Goal: Information Seeking & Learning: Learn about a topic

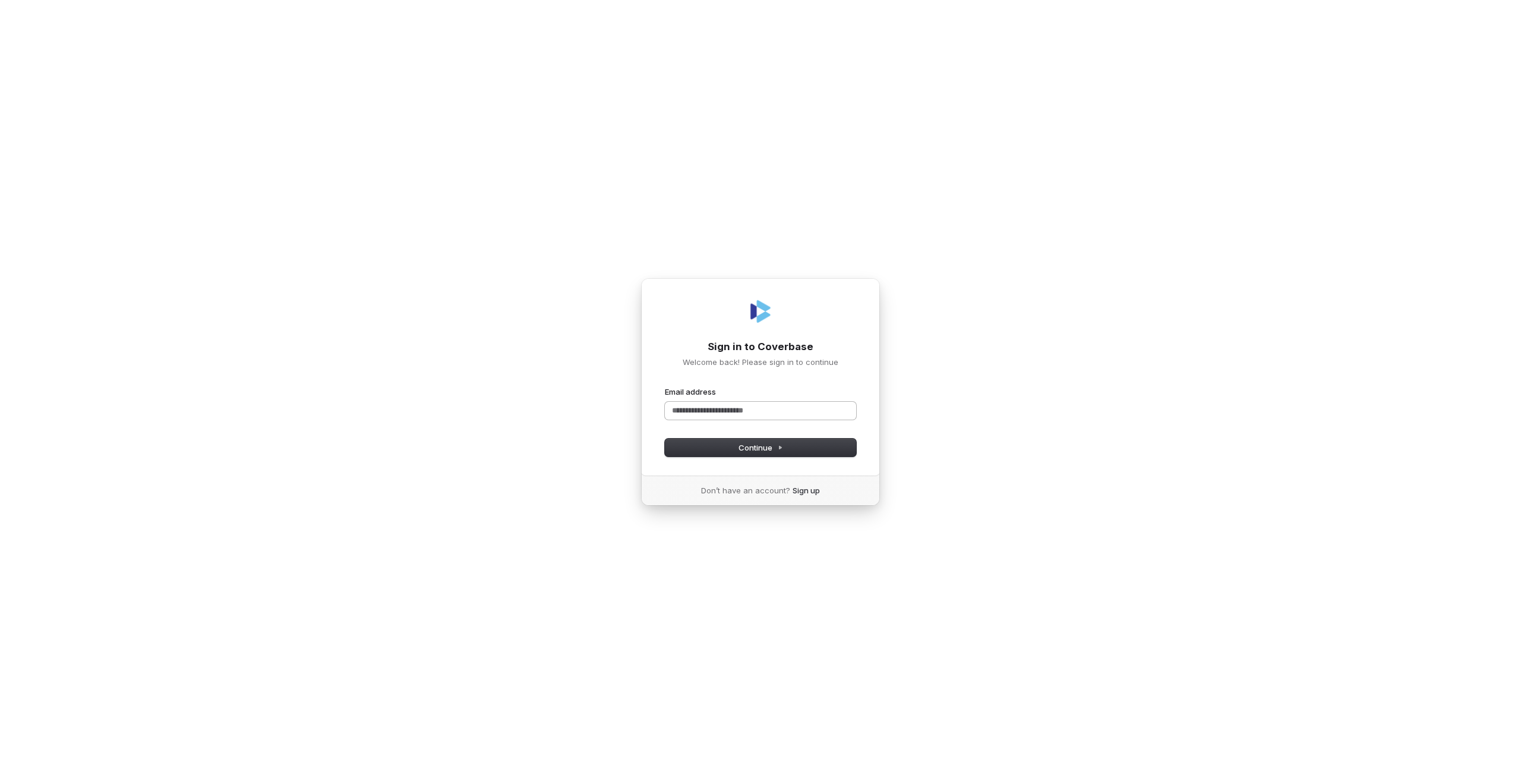
click at [748, 407] on input "Email address" at bounding box center [760, 410] width 191 height 18
click at [665, 387] on button "submit" at bounding box center [665, 387] width 0 height 0
type input "**********"
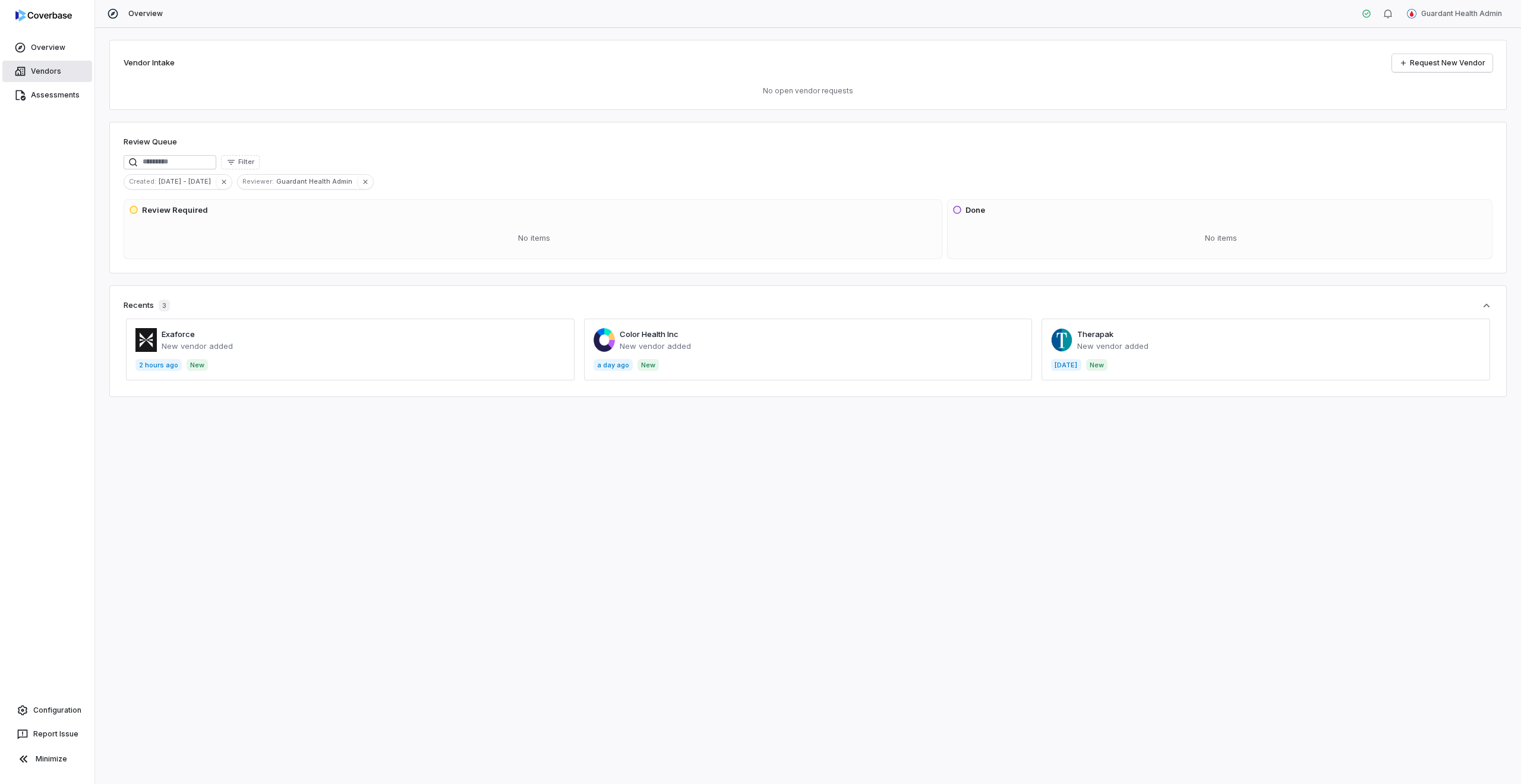
click at [27, 64] on link "Vendors" at bounding box center [47, 72] width 90 height 22
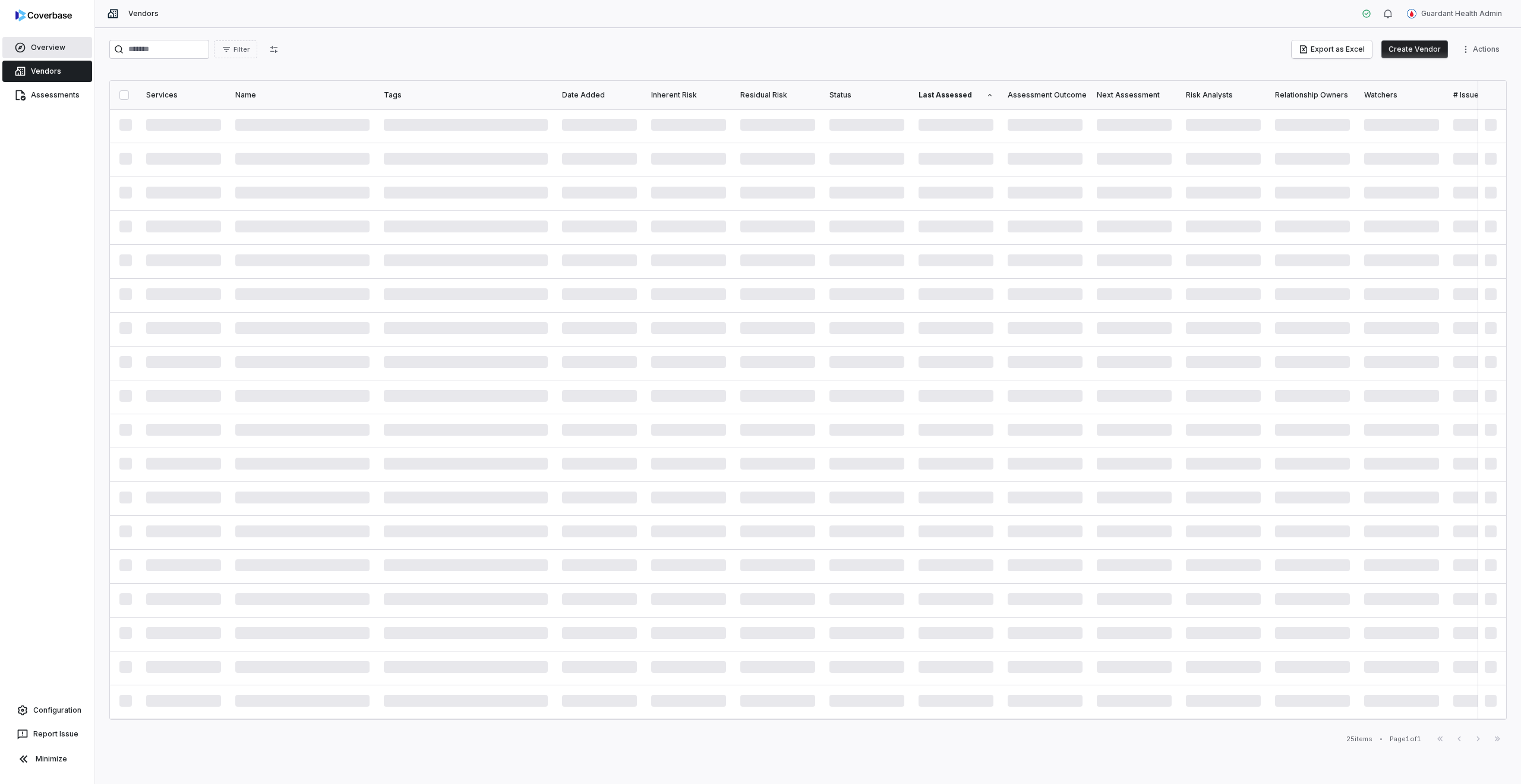
click at [61, 48] on span "Overview" at bounding box center [48, 48] width 35 height 9
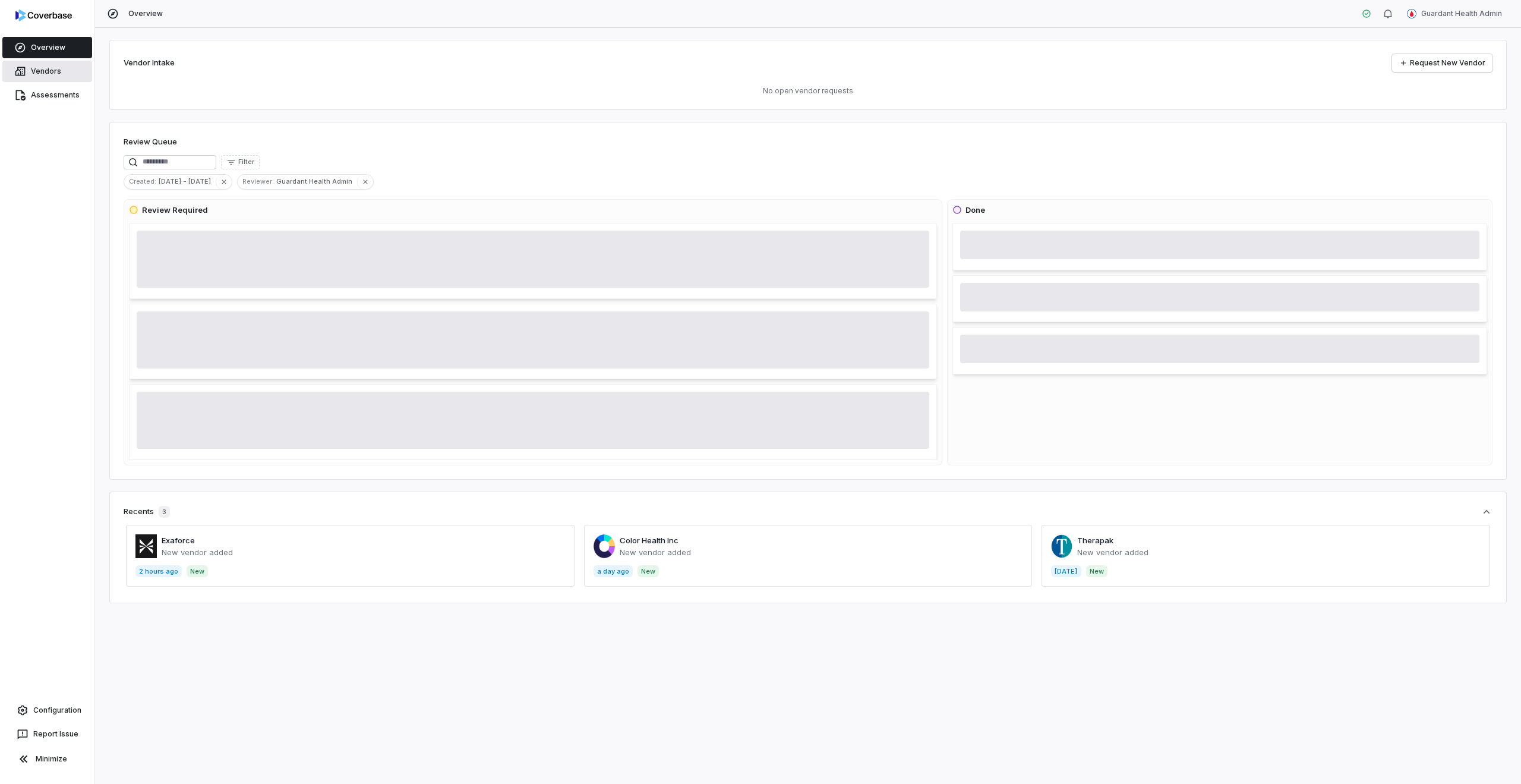
click at [59, 79] on link "Vendors" at bounding box center [47, 72] width 90 height 22
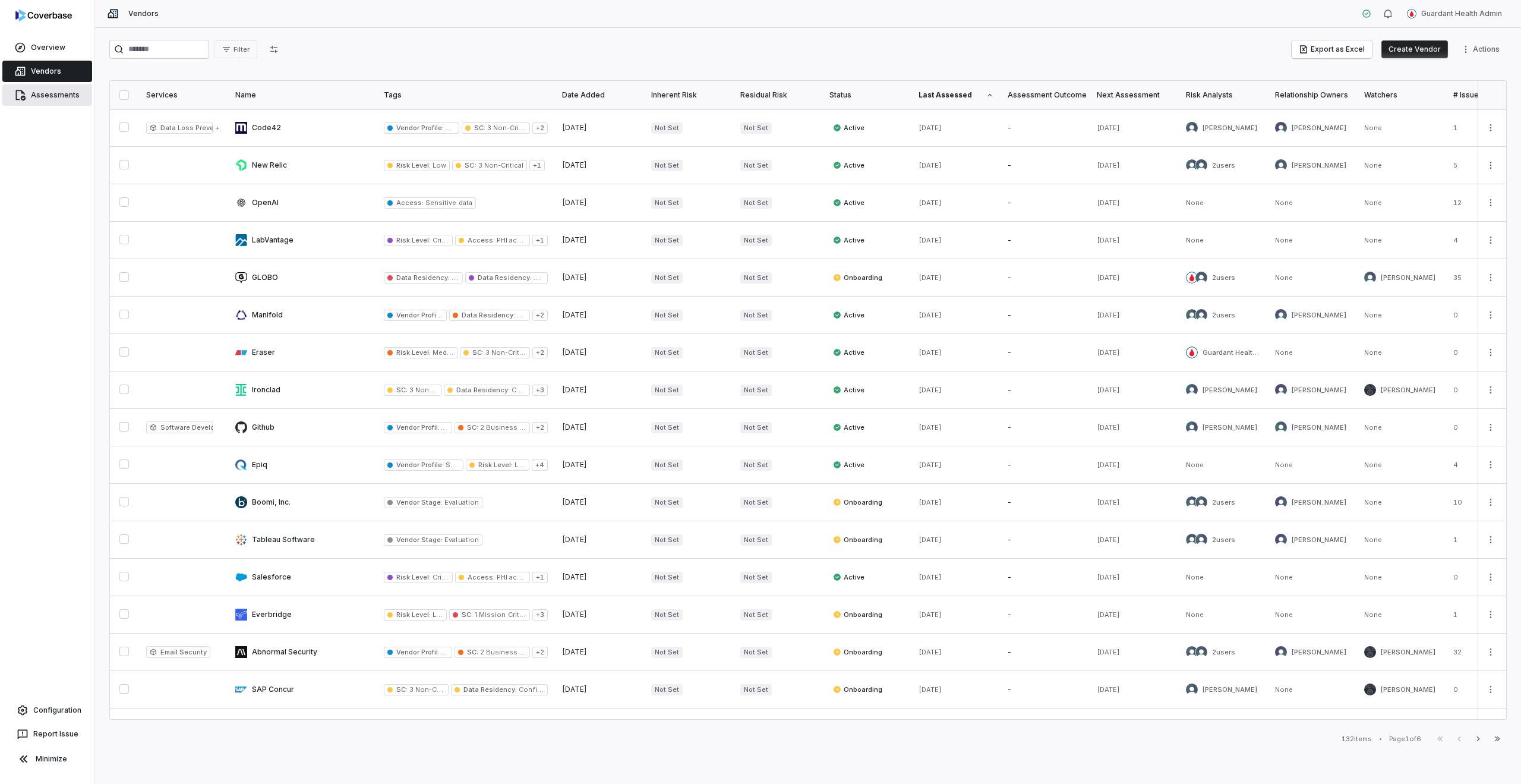
click at [63, 100] on link "Assessments" at bounding box center [47, 95] width 90 height 22
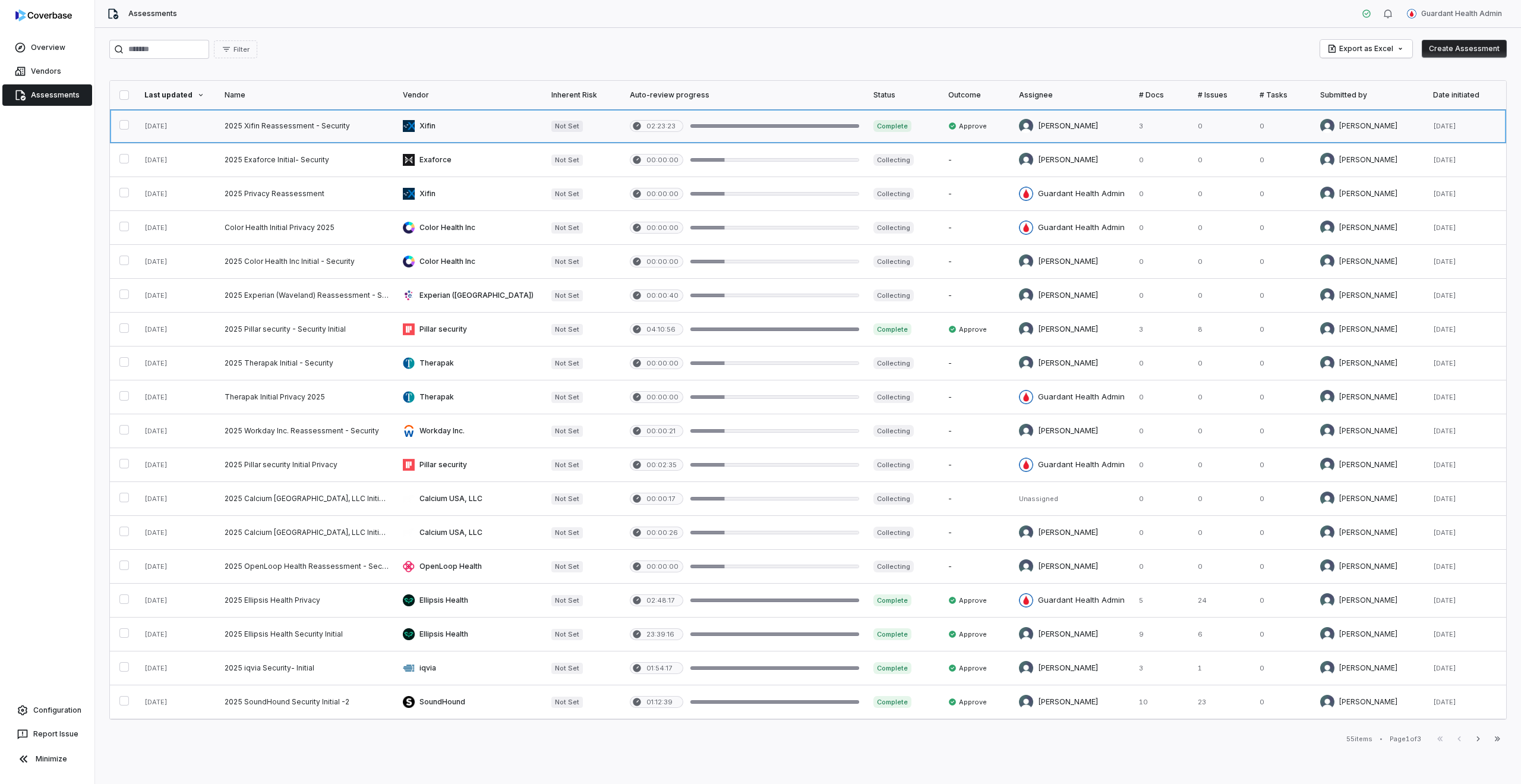
click at [289, 138] on link at bounding box center [306, 126] width 178 height 33
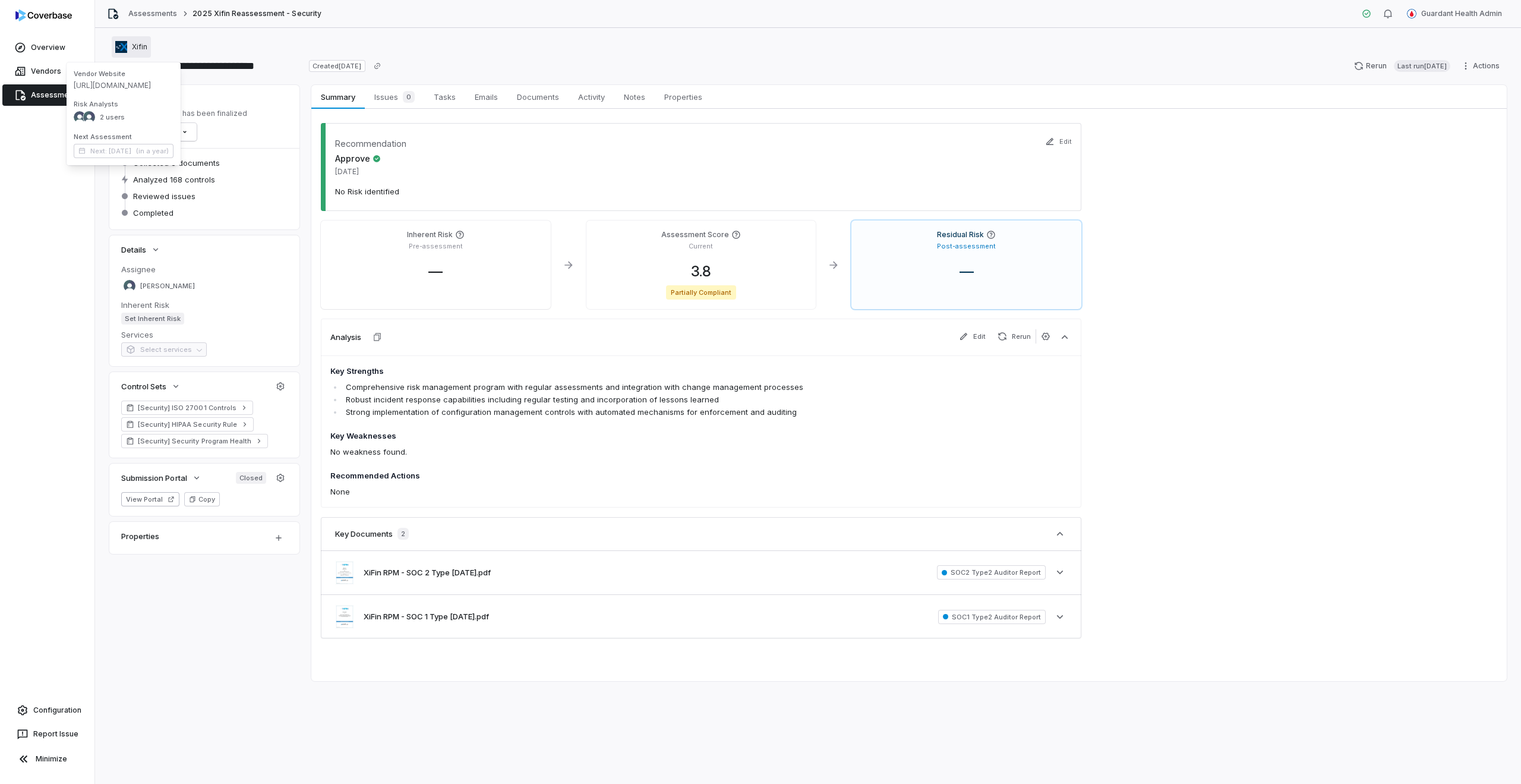
click at [139, 45] on span "Xifin" at bounding box center [139, 47] width 15 height 9
click at [394, 102] on span "Issues 0" at bounding box center [394, 97] width 50 height 17
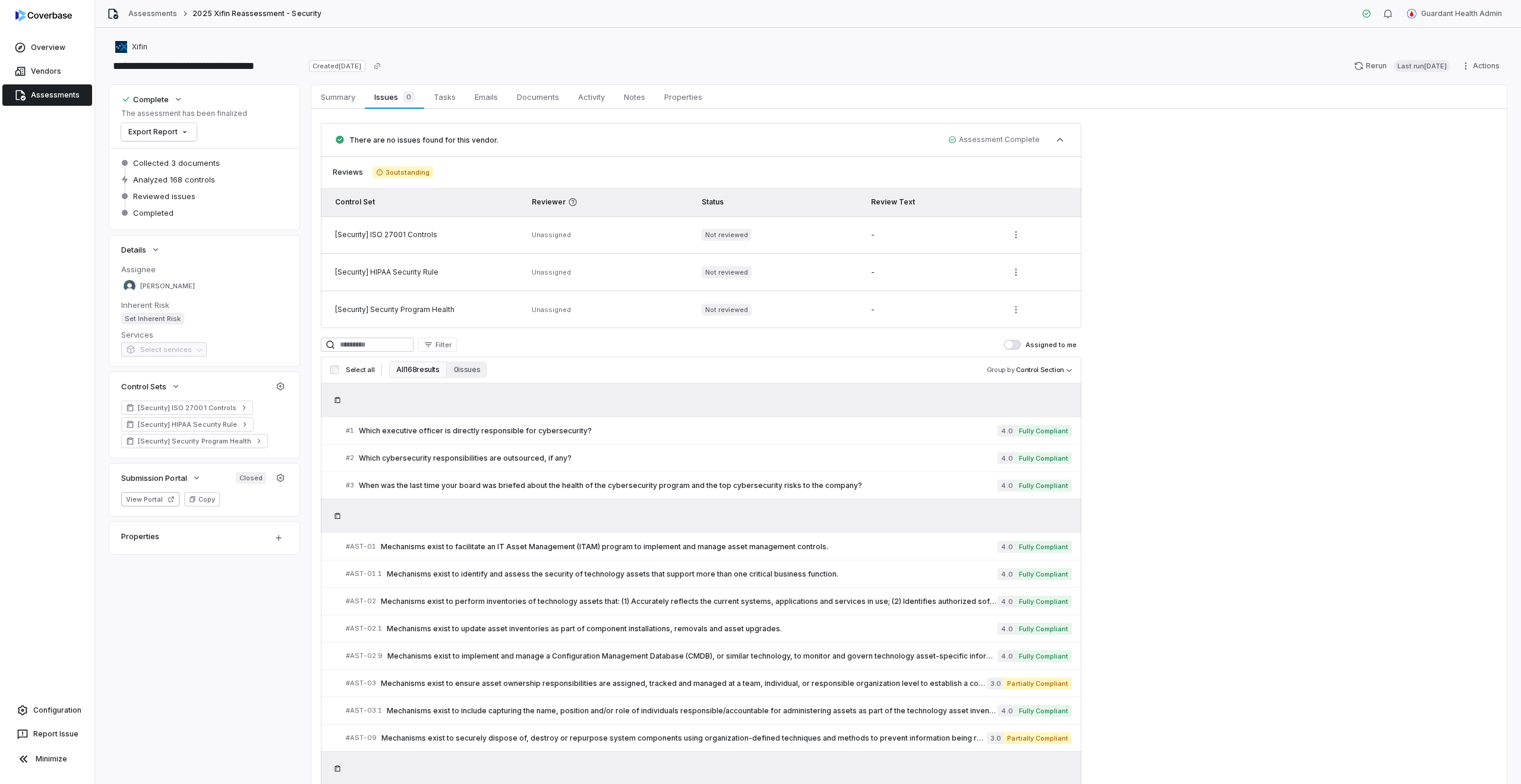
click at [559, 236] on span "Unassigned" at bounding box center [551, 234] width 39 height 8
click at [1016, 233] on html "**********" at bounding box center [760, 392] width 1521 height 784
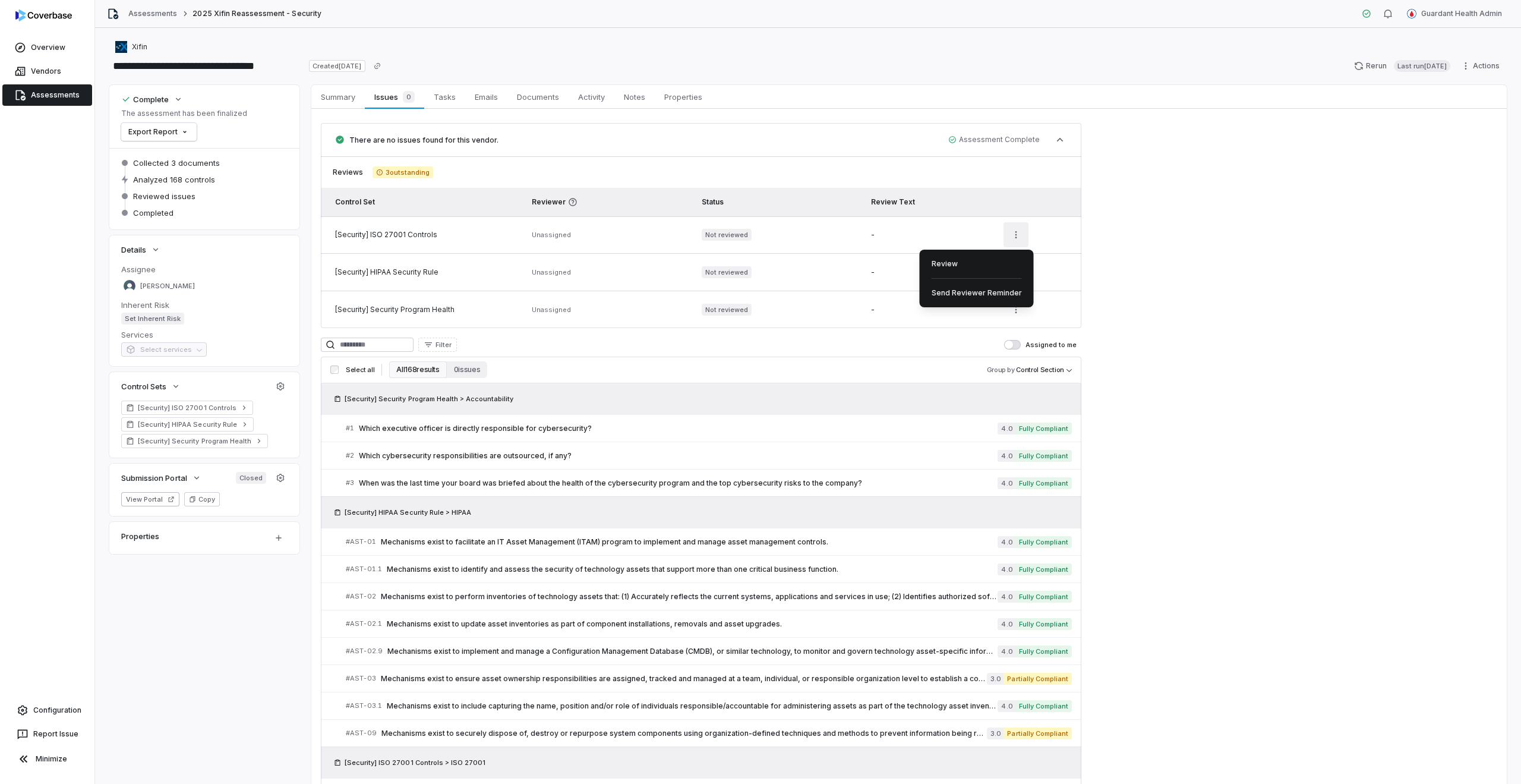
click at [1016, 233] on html "**********" at bounding box center [760, 392] width 1521 height 784
click at [1016, 273] on html "**********" at bounding box center [760, 392] width 1521 height 784
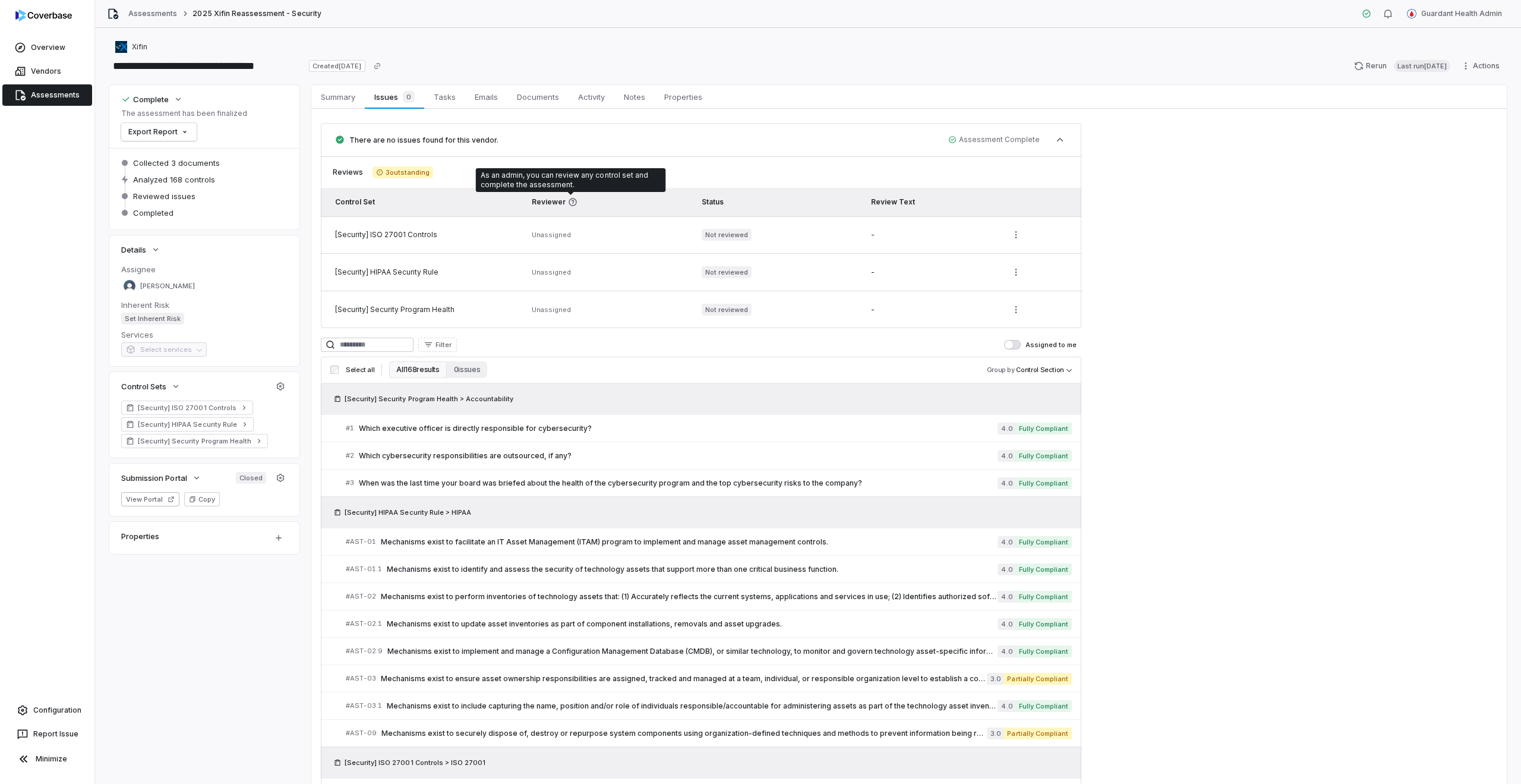
click at [572, 200] on icon at bounding box center [573, 202] width 9 height 9
click at [72, 710] on span "Configuration" at bounding box center [57, 710] width 48 height 9
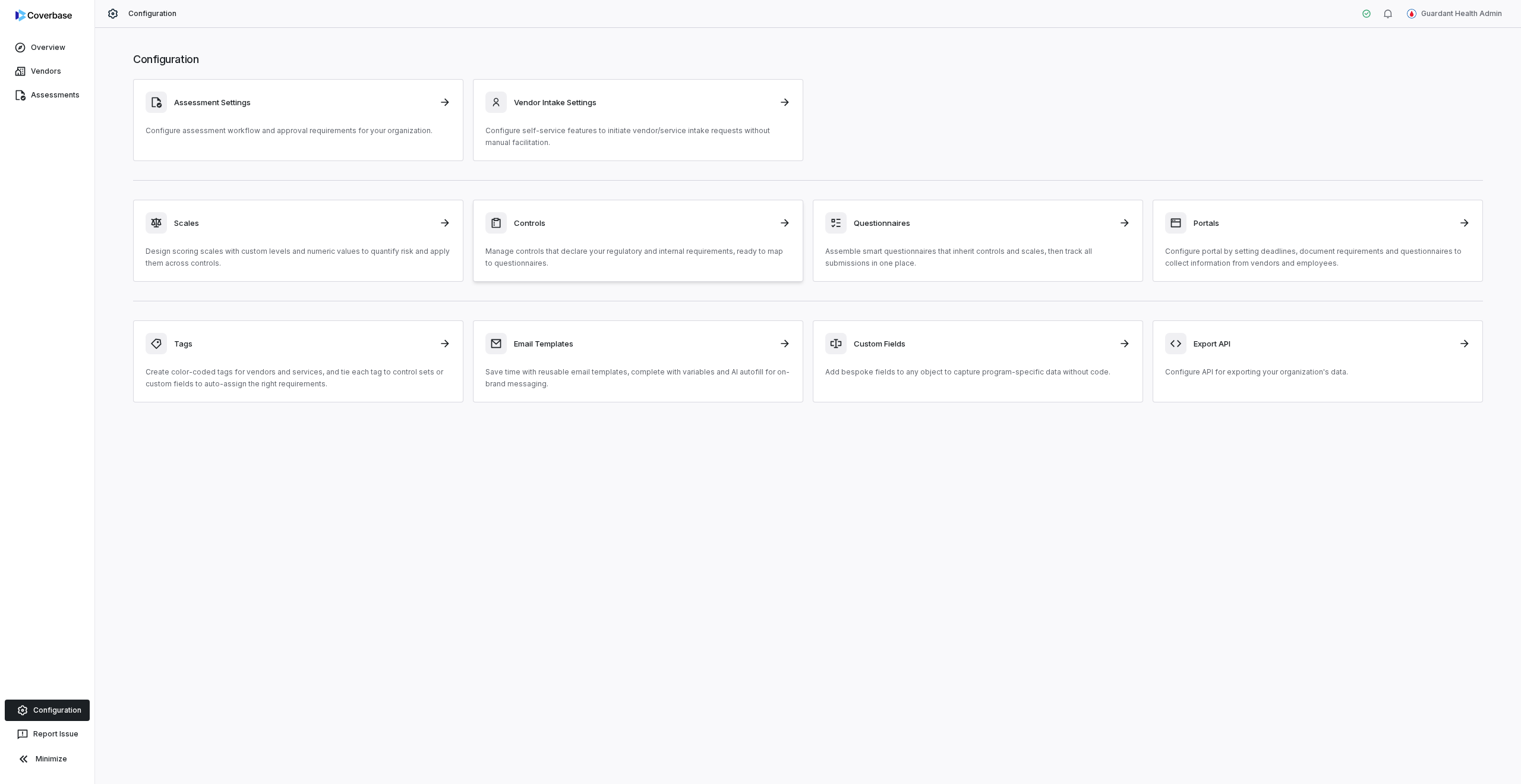
click at [483, 211] on link "Controls Manage controls that declare your regulatory and internal requirements…" at bounding box center [638, 240] width 330 height 82
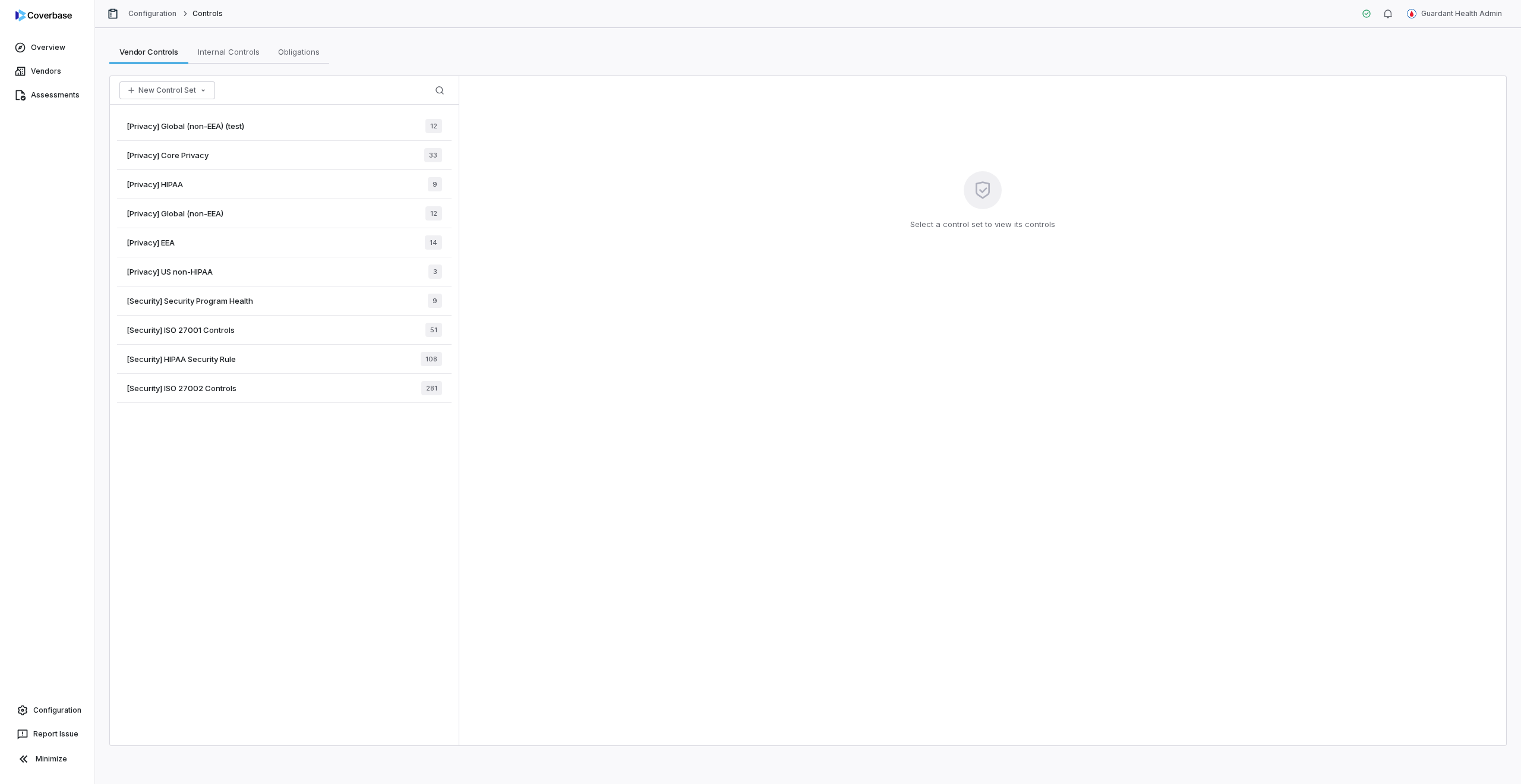
click at [350, 132] on div "[Privacy] Global (non-EEA) (test) 12" at bounding box center [284, 126] width 334 height 29
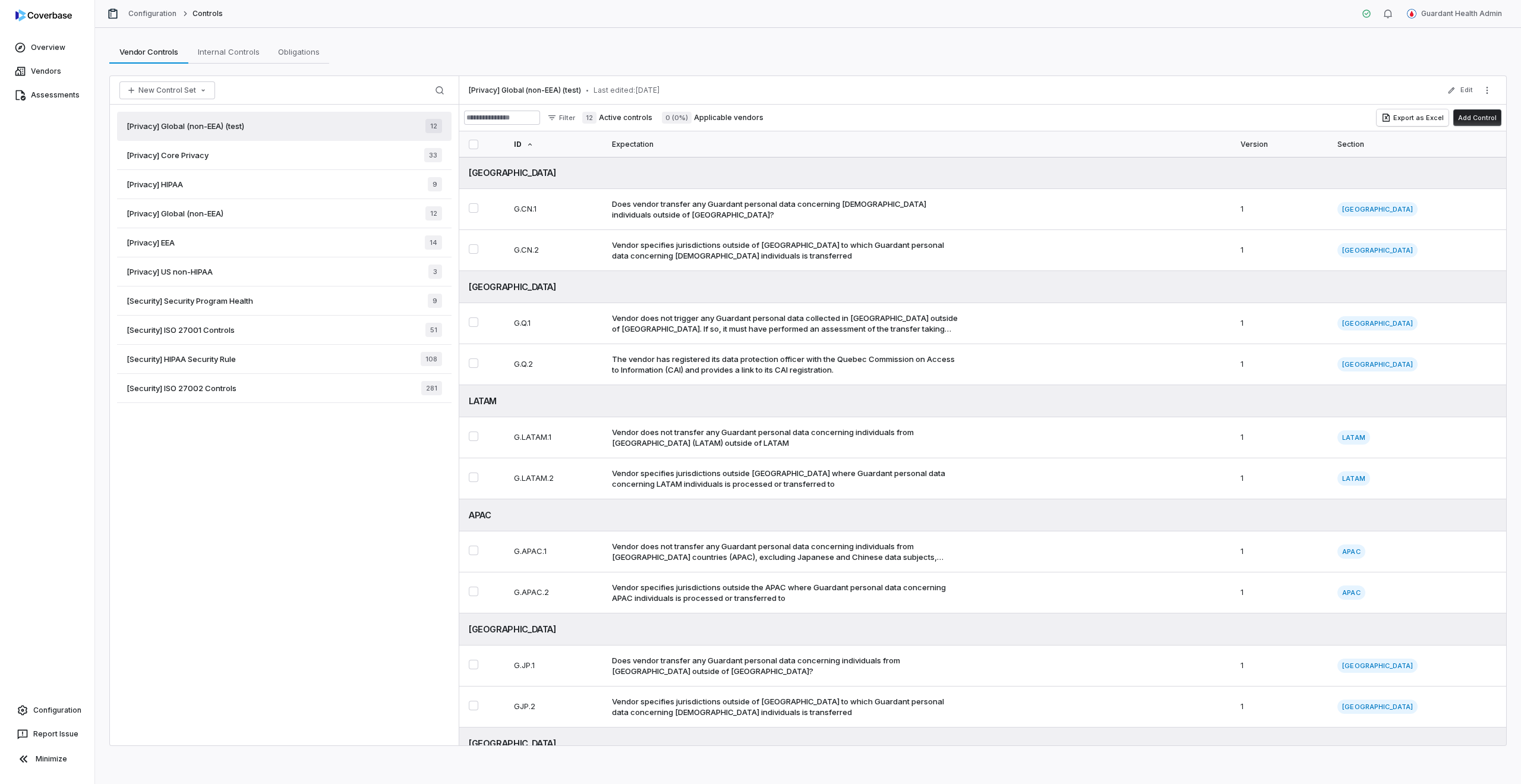
click at [312, 162] on div "[Privacy] Core Privacy 33" at bounding box center [284, 156] width 334 height 29
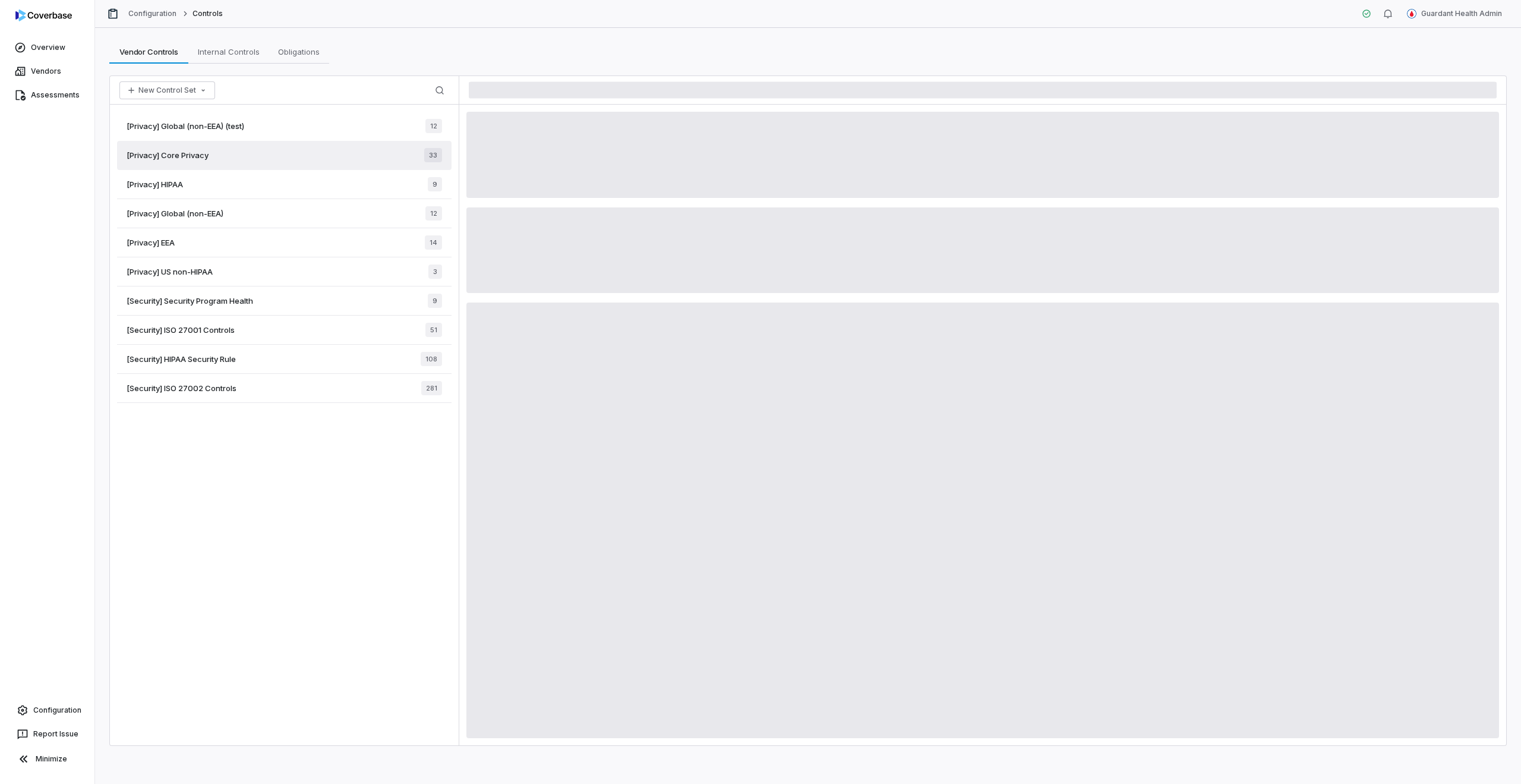
click at [295, 123] on div "[Privacy] Global (non-EEA) (test) 12" at bounding box center [284, 126] width 334 height 29
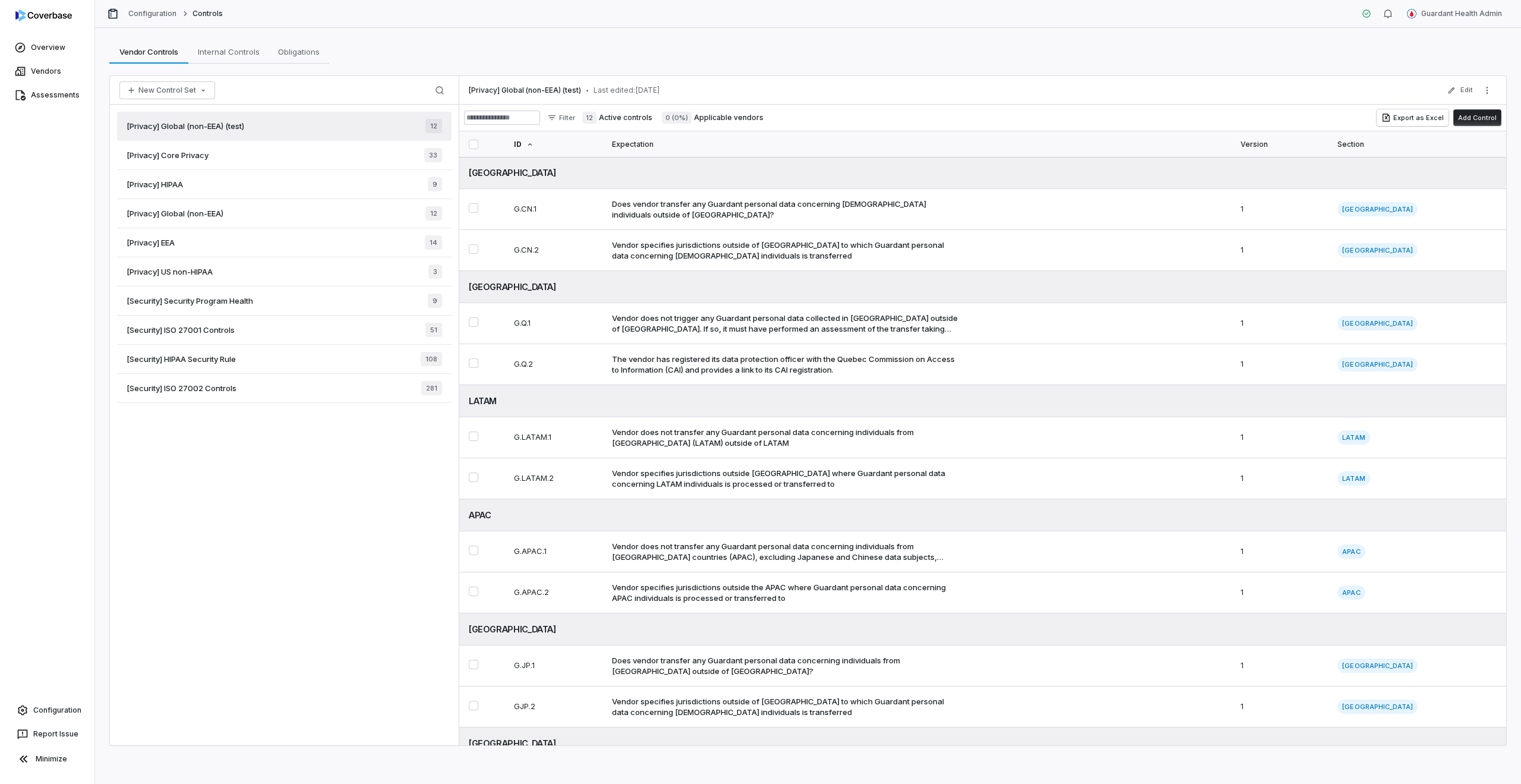
click at [244, 388] on div "[Security] ISO 27002 Controls 281" at bounding box center [284, 388] width 334 height 29
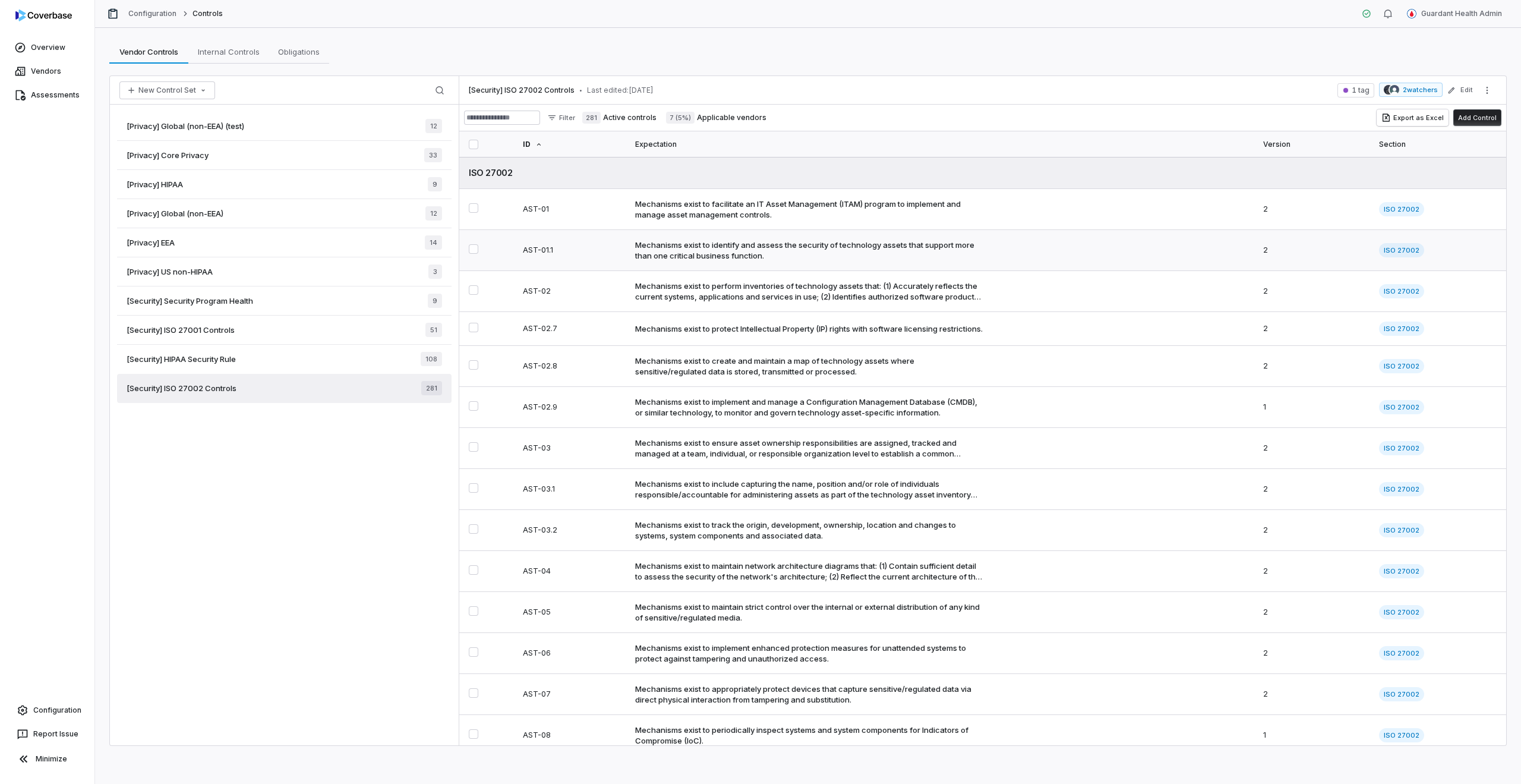
click at [810, 230] on td "Mechanisms exist to identify and assess the security of technology assets that …" at bounding box center [943, 250] width 628 height 41
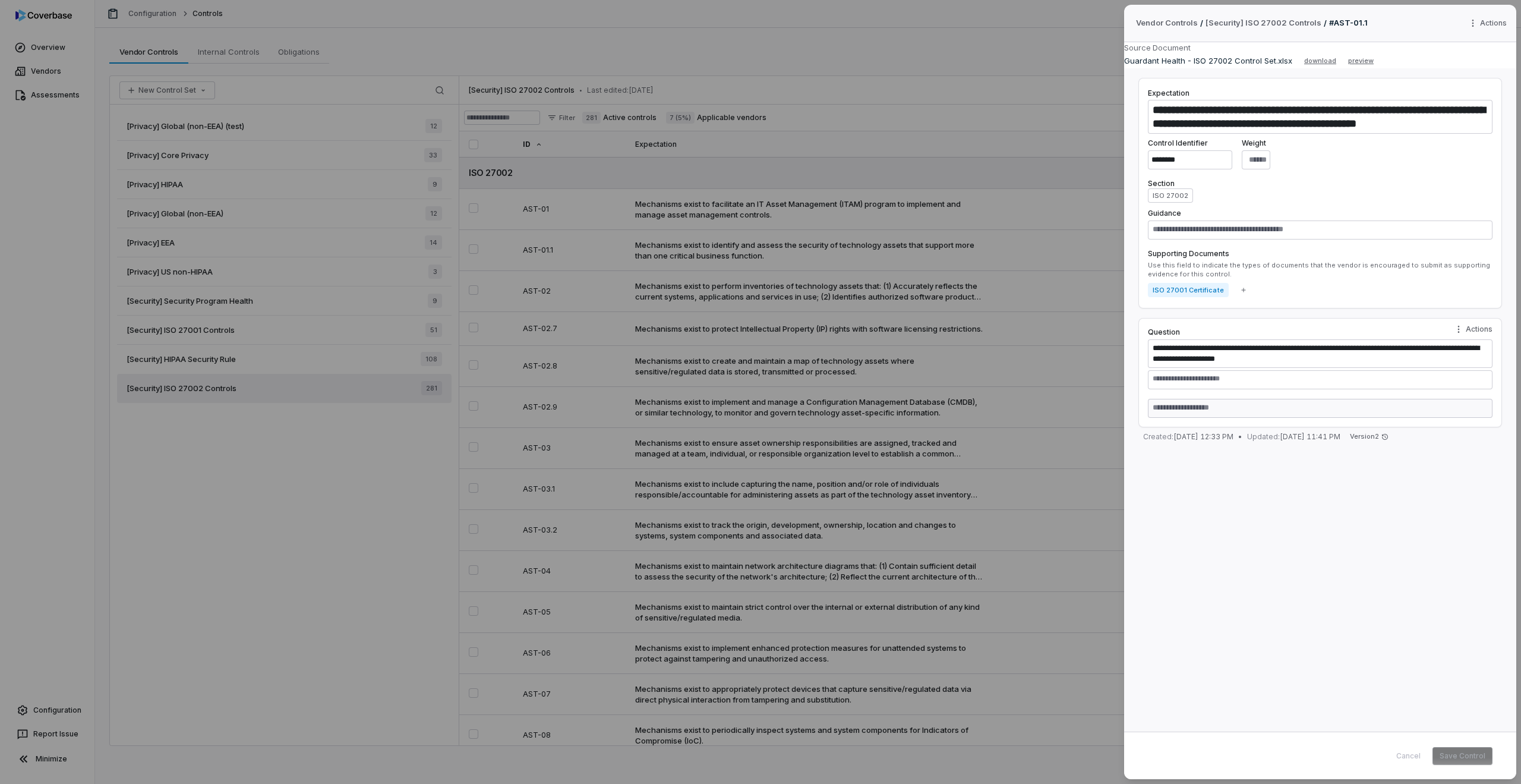
click at [838, 246] on div "**********" at bounding box center [760, 392] width 1521 height 784
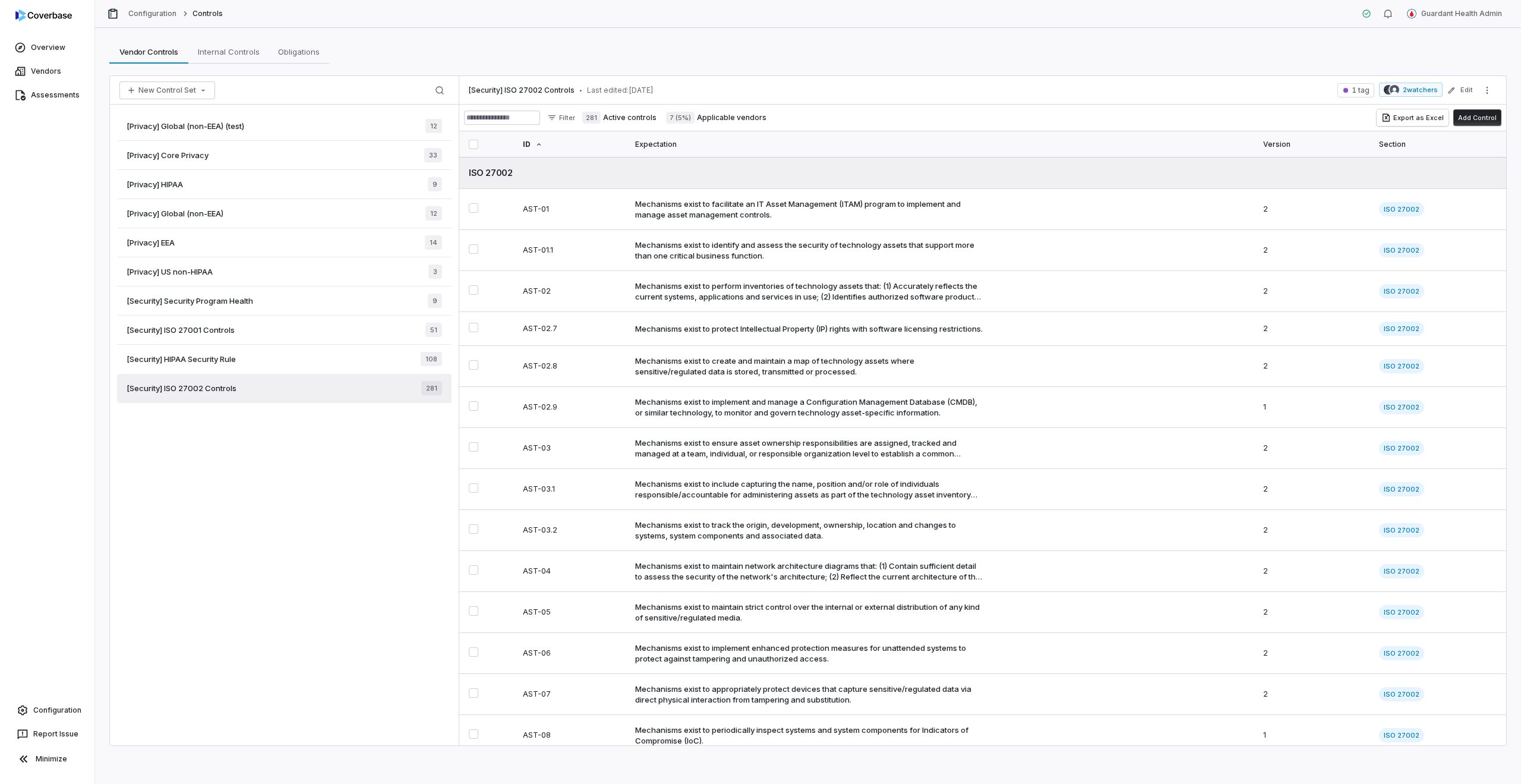
type textarea "*"
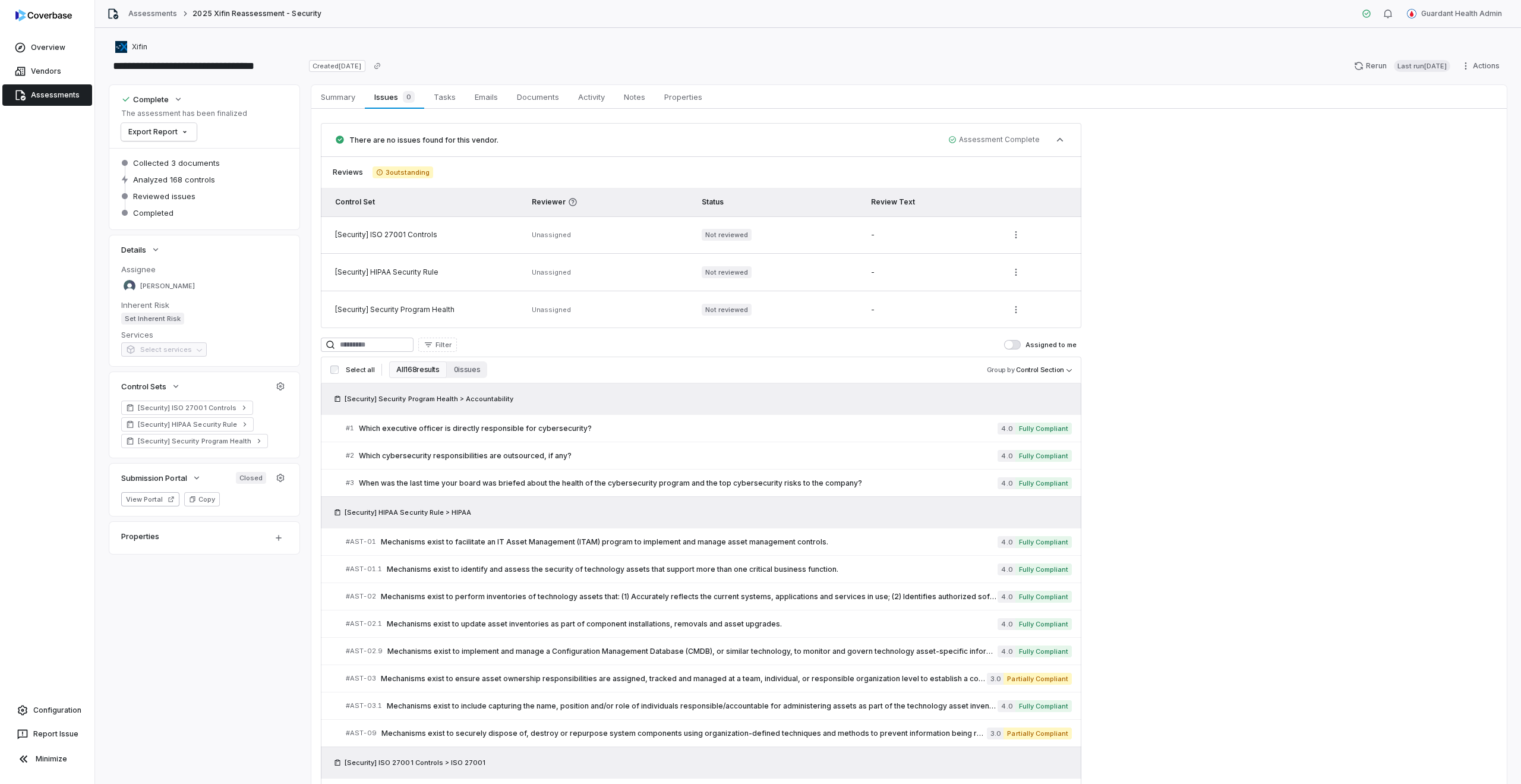
click at [376, 234] on div "[Security] ISO 27001 Controls" at bounding box center [426, 235] width 183 height 9
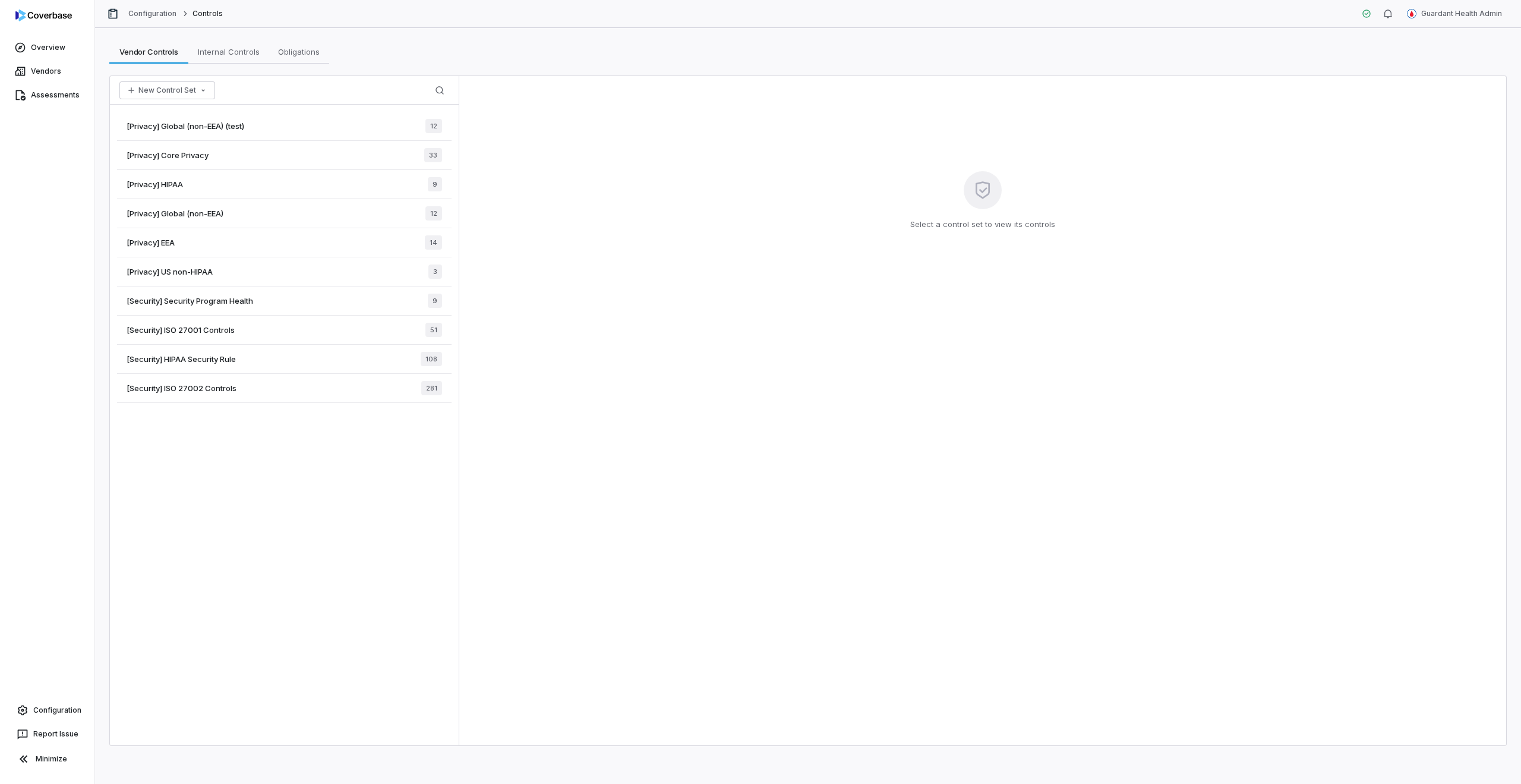
click at [239, 336] on div "[Security] ISO 27001 Controls 51" at bounding box center [284, 330] width 334 height 29
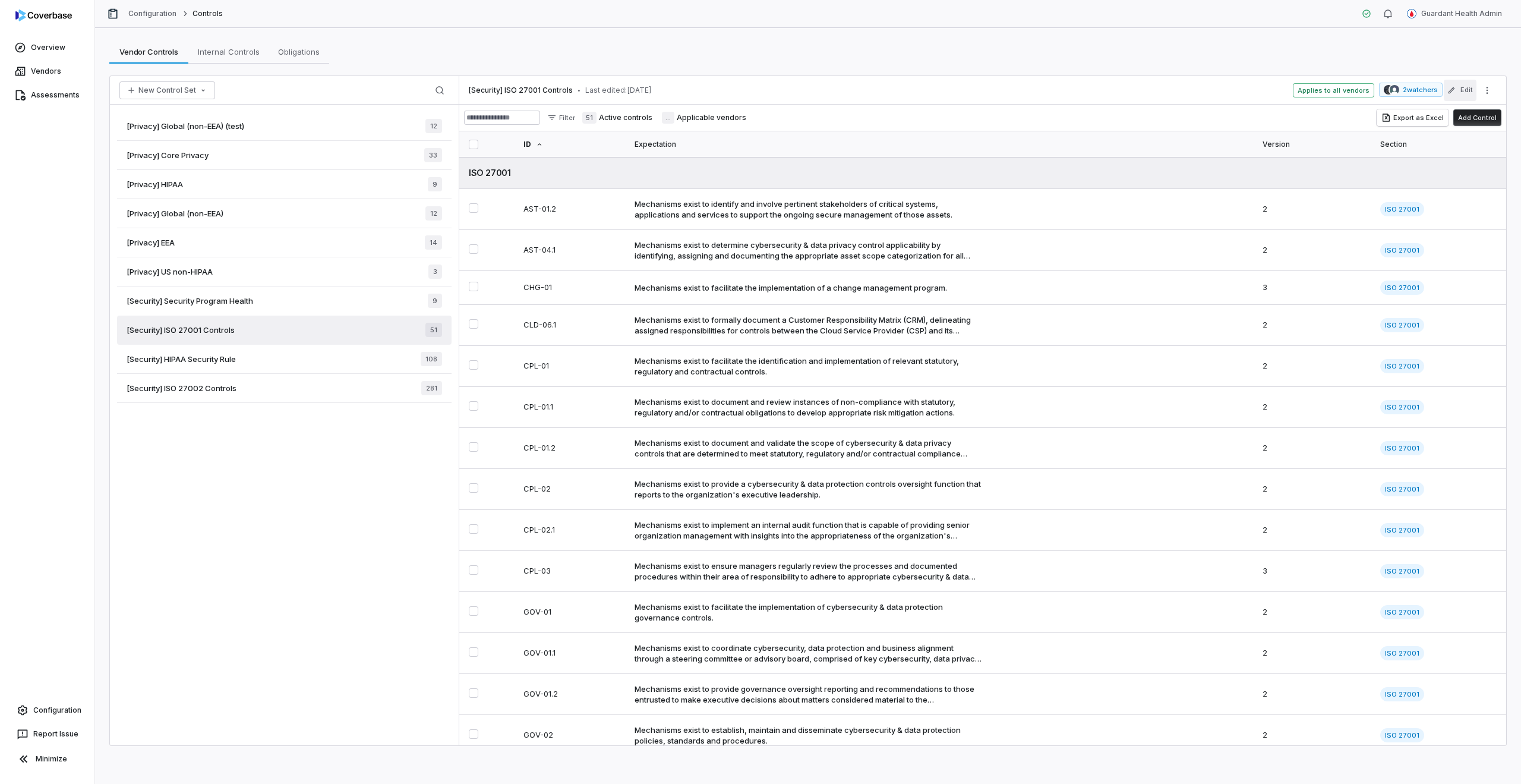
click at [1458, 88] on button "Edit" at bounding box center [1460, 90] width 32 height 22
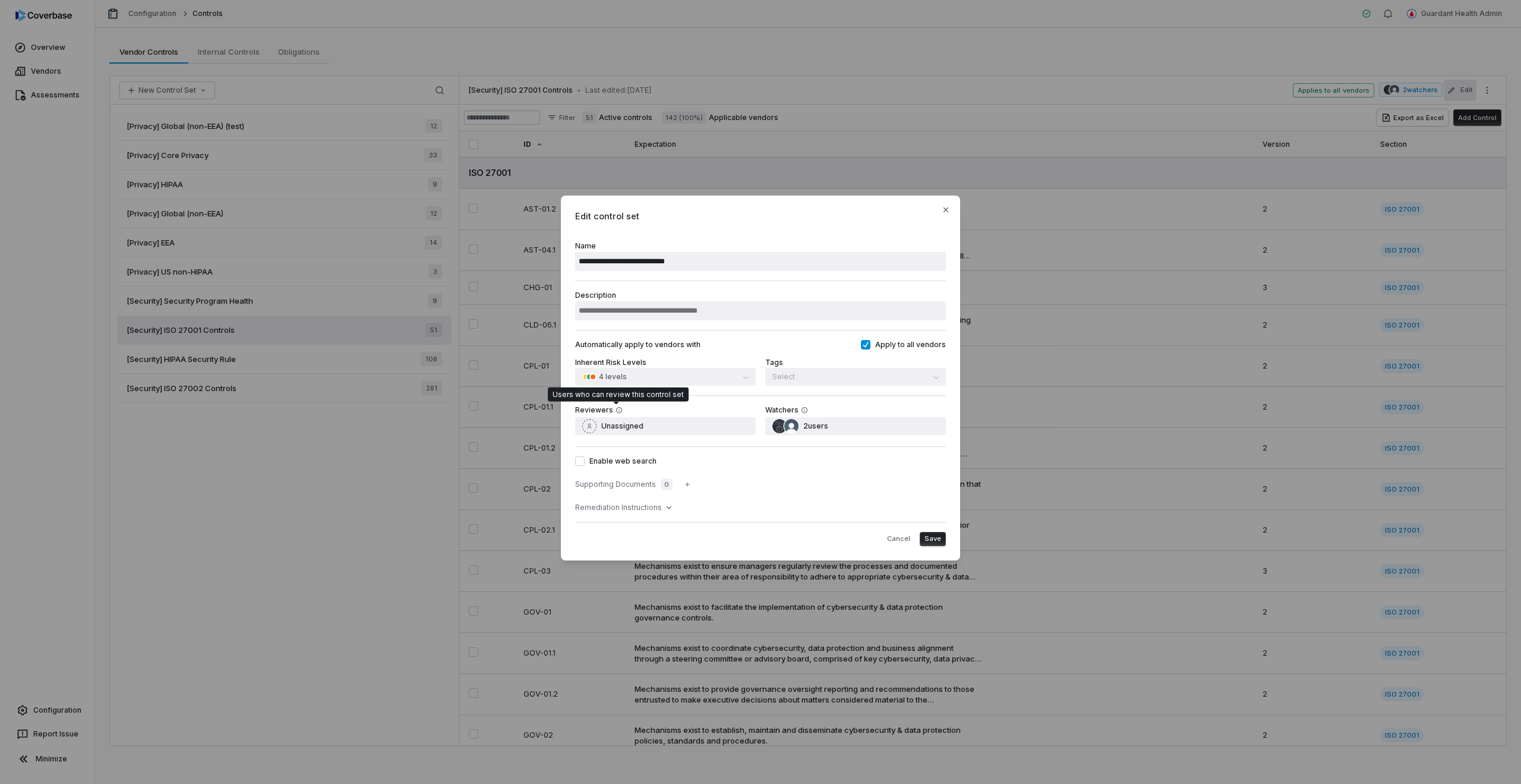
click at [615, 410] on icon at bounding box center [618, 410] width 7 height 7
click at [621, 424] on span "Unassigned" at bounding box center [622, 426] width 42 height 9
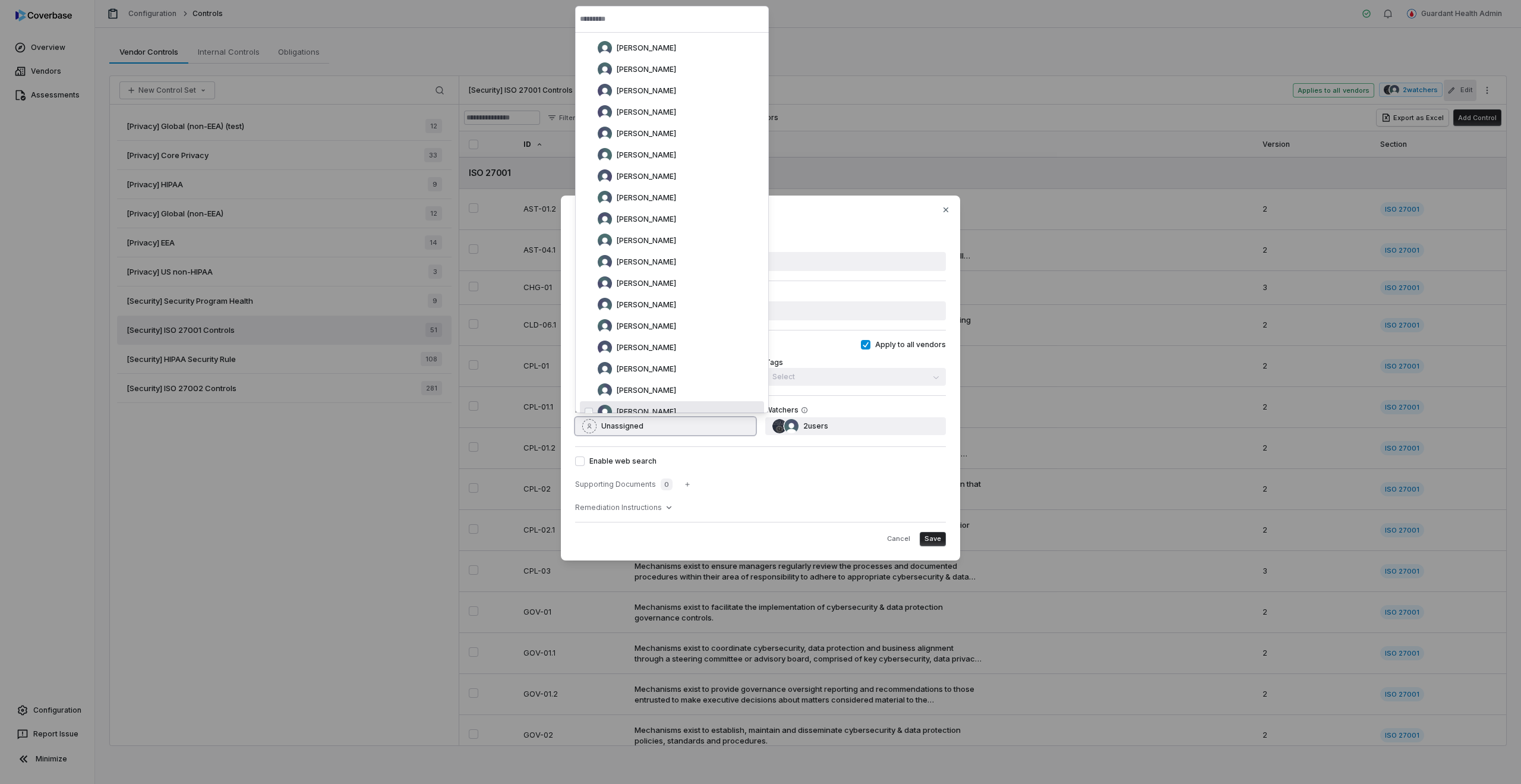
click at [727, 427] on button "Unassigned" at bounding box center [665, 426] width 181 height 18
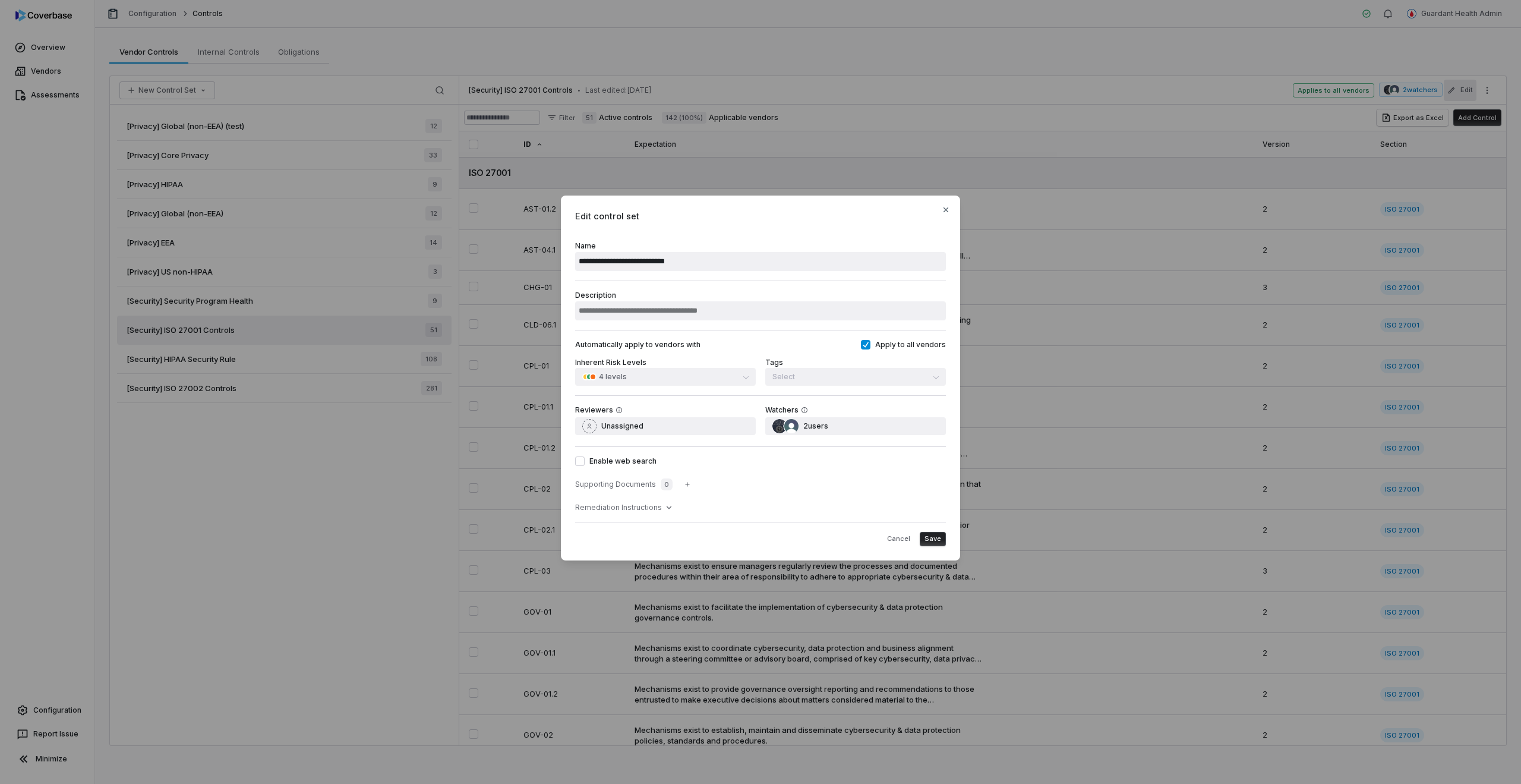
type button "on"
click at [1195, 86] on div "**********" at bounding box center [760, 392] width 1521 height 784
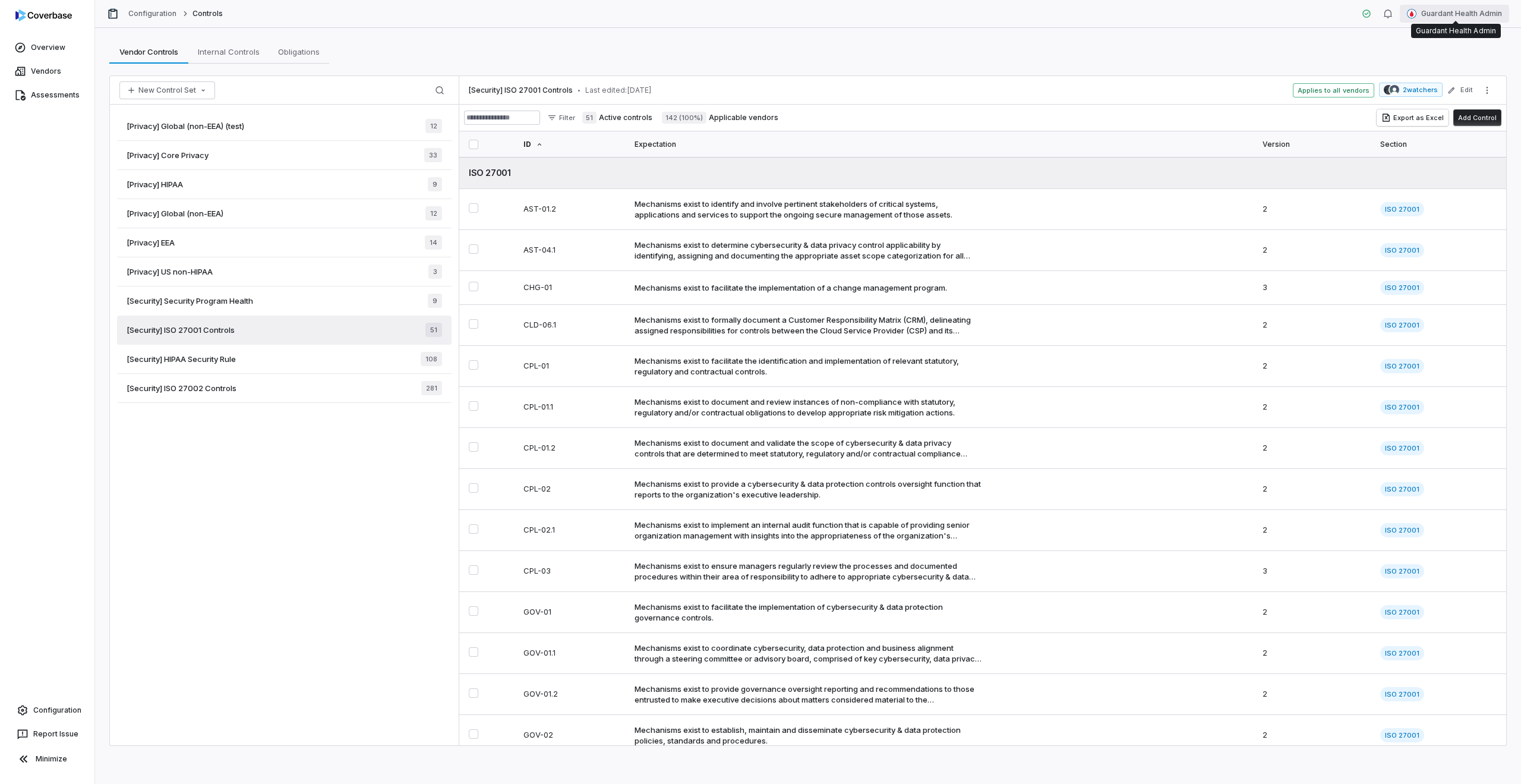
click at [1416, 10] on html "Overview Vendors Assessments Configuration Report Issue Minimize Configuration …" at bounding box center [760, 392] width 1521 height 784
click at [1419, 64] on div "Organization" at bounding box center [1459, 61] width 91 height 19
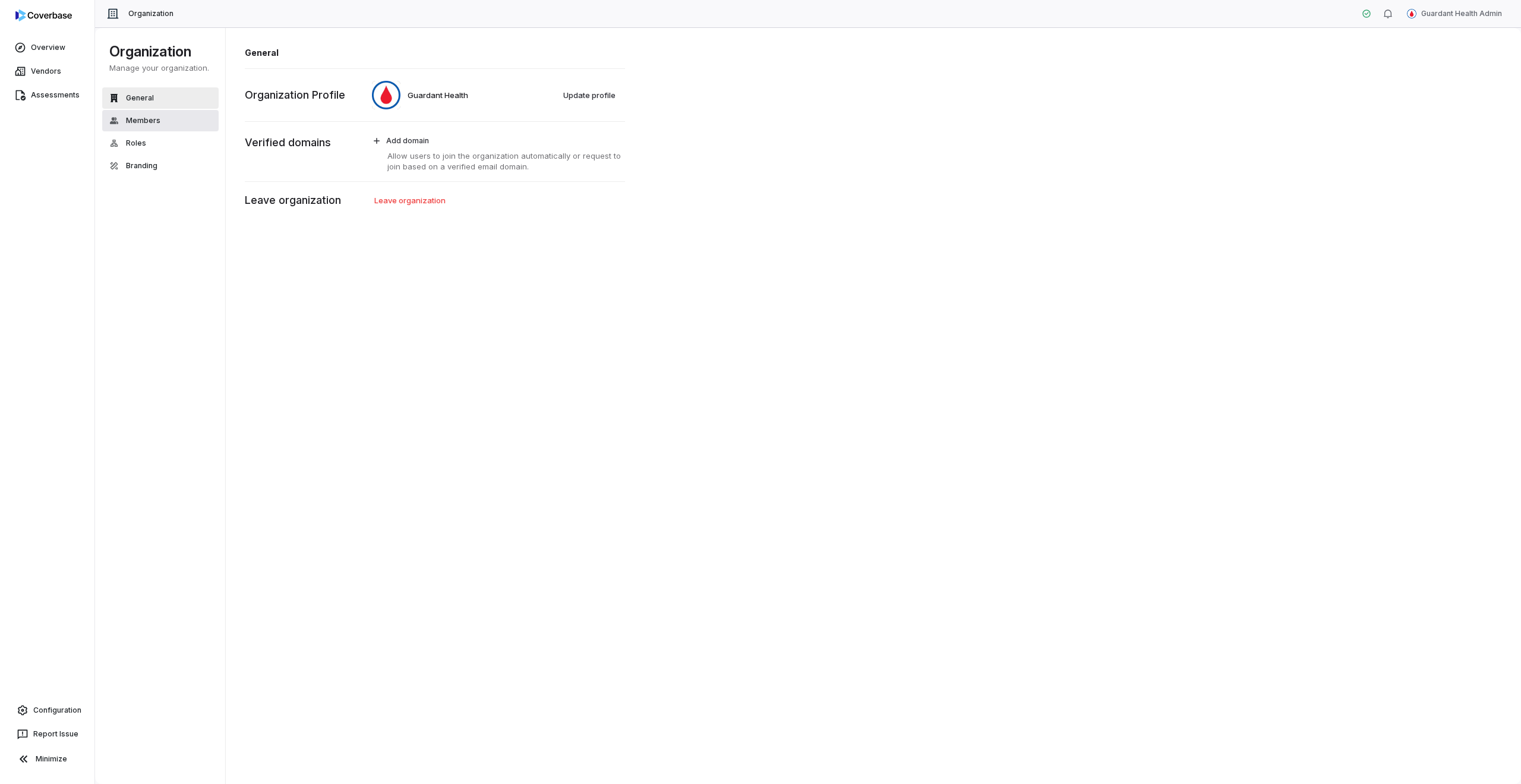
click at [194, 129] on button "Members" at bounding box center [160, 121] width 116 height 22
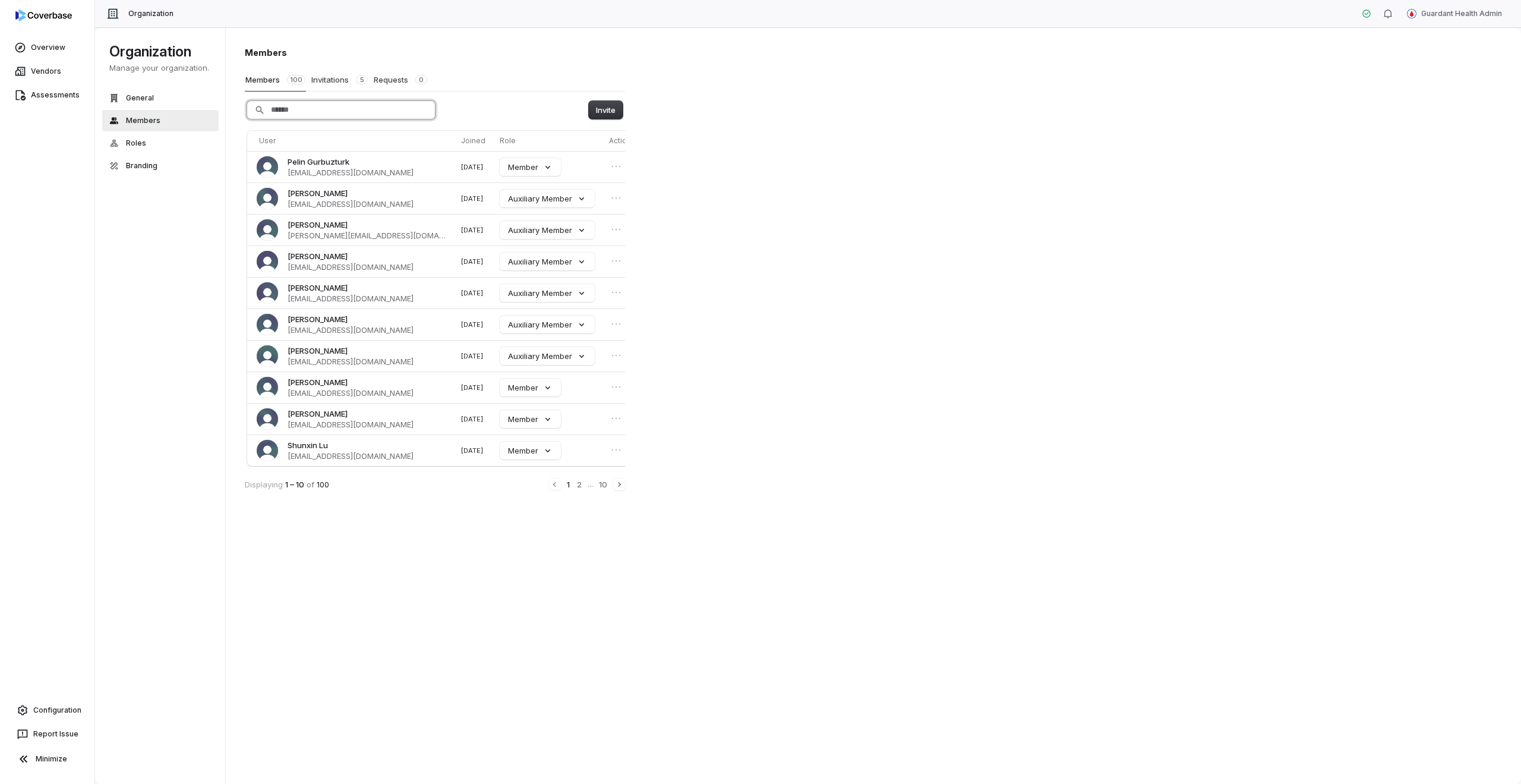
click at [352, 114] on input "Search" at bounding box center [341, 109] width 188 height 18
type input "*****"
click at [495, 139] on th "Role" at bounding box center [550, 141] width 109 height 20
click at [623, 485] on icon "Next" at bounding box center [619, 484] width 9 height 9
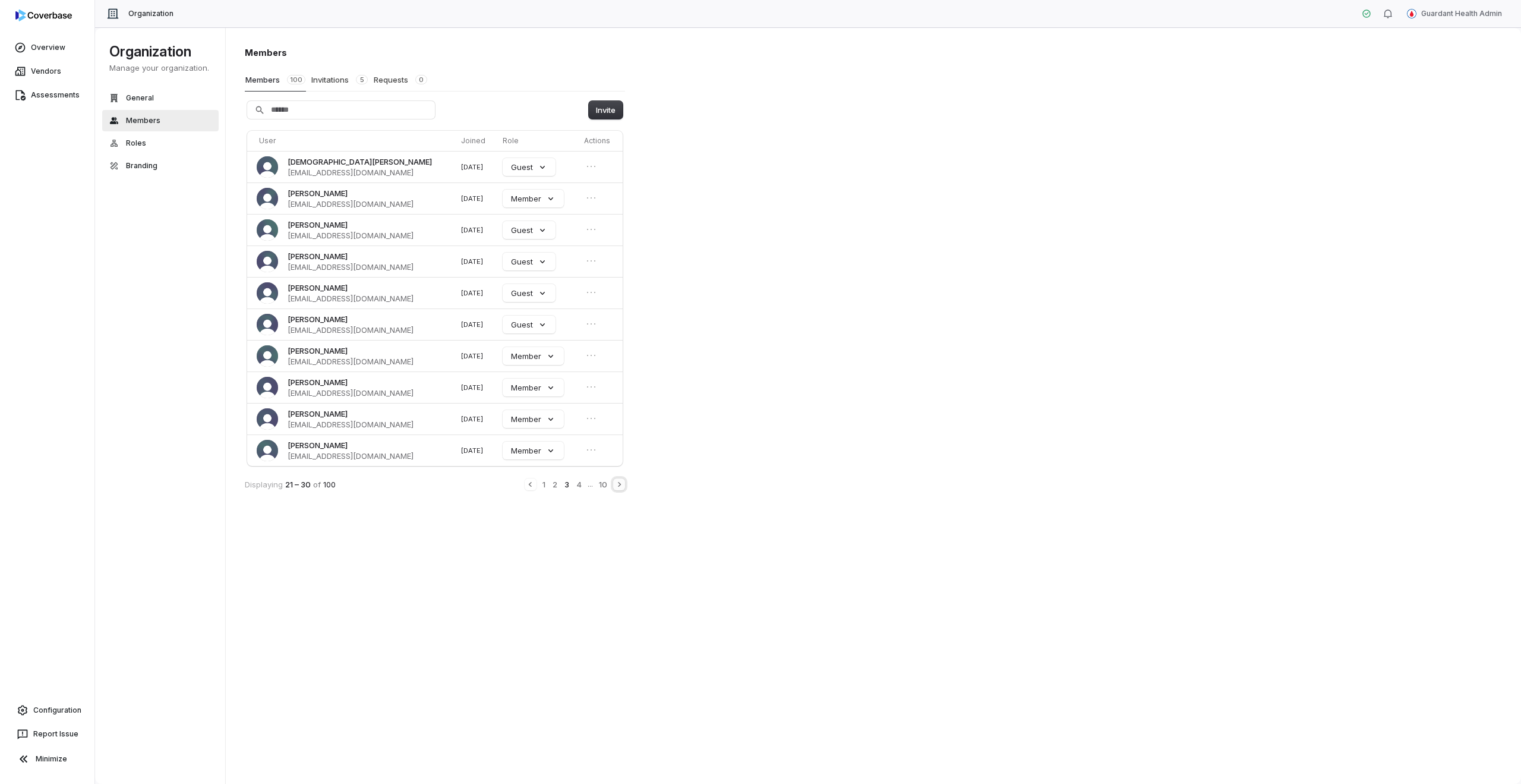
click at [623, 485] on icon "Next" at bounding box center [619, 484] width 9 height 9
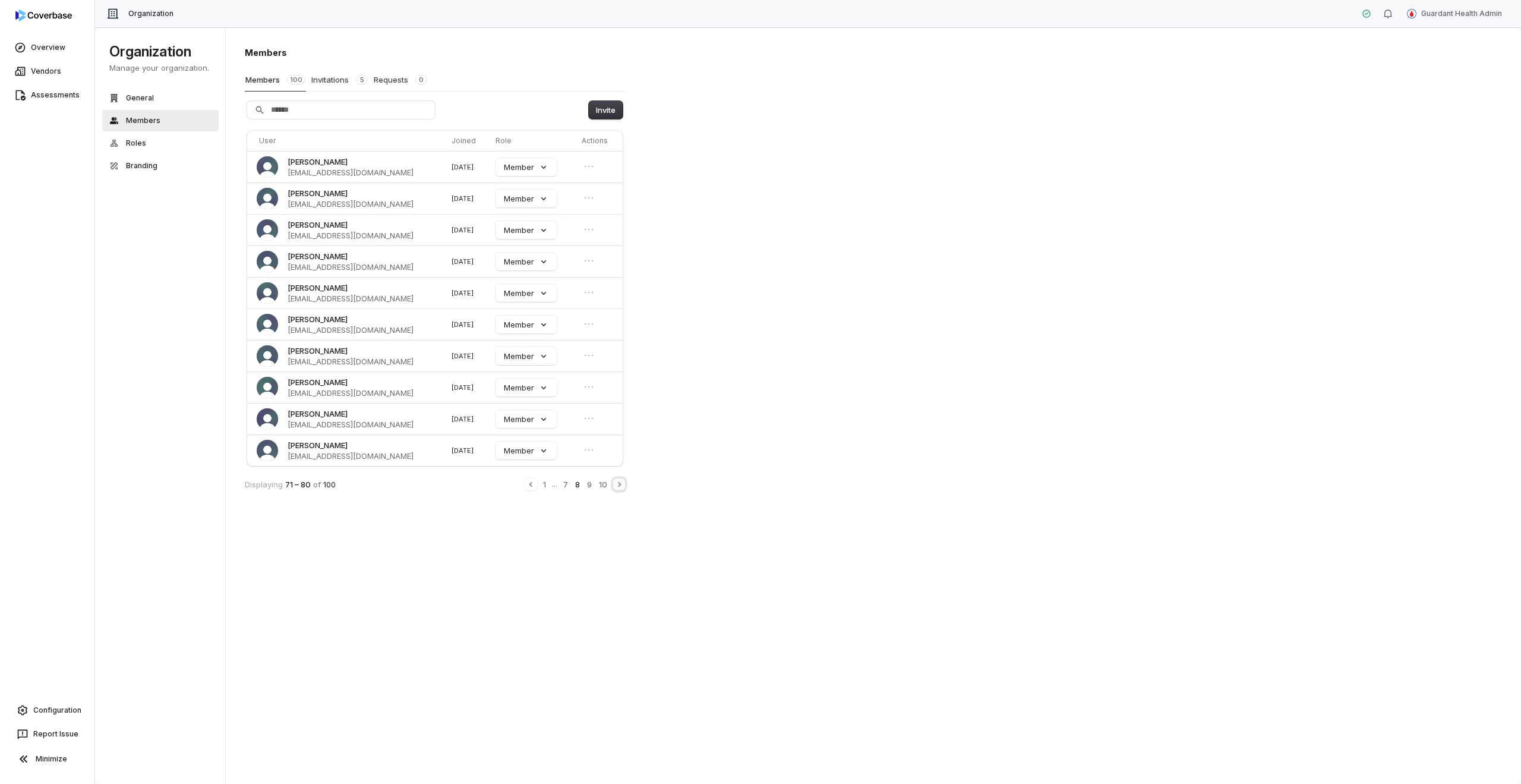
click at [623, 485] on icon "Next" at bounding box center [619, 484] width 9 height 9
click at [623, 485] on div "1 ... 9 10" at bounding box center [587, 484] width 76 height 13
click at [558, 489] on icon "Previous" at bounding box center [554, 485] width 9 height 9
click at [558, 489] on div "1 ... 8 9 10" at bounding box center [581, 484] width 88 height 13
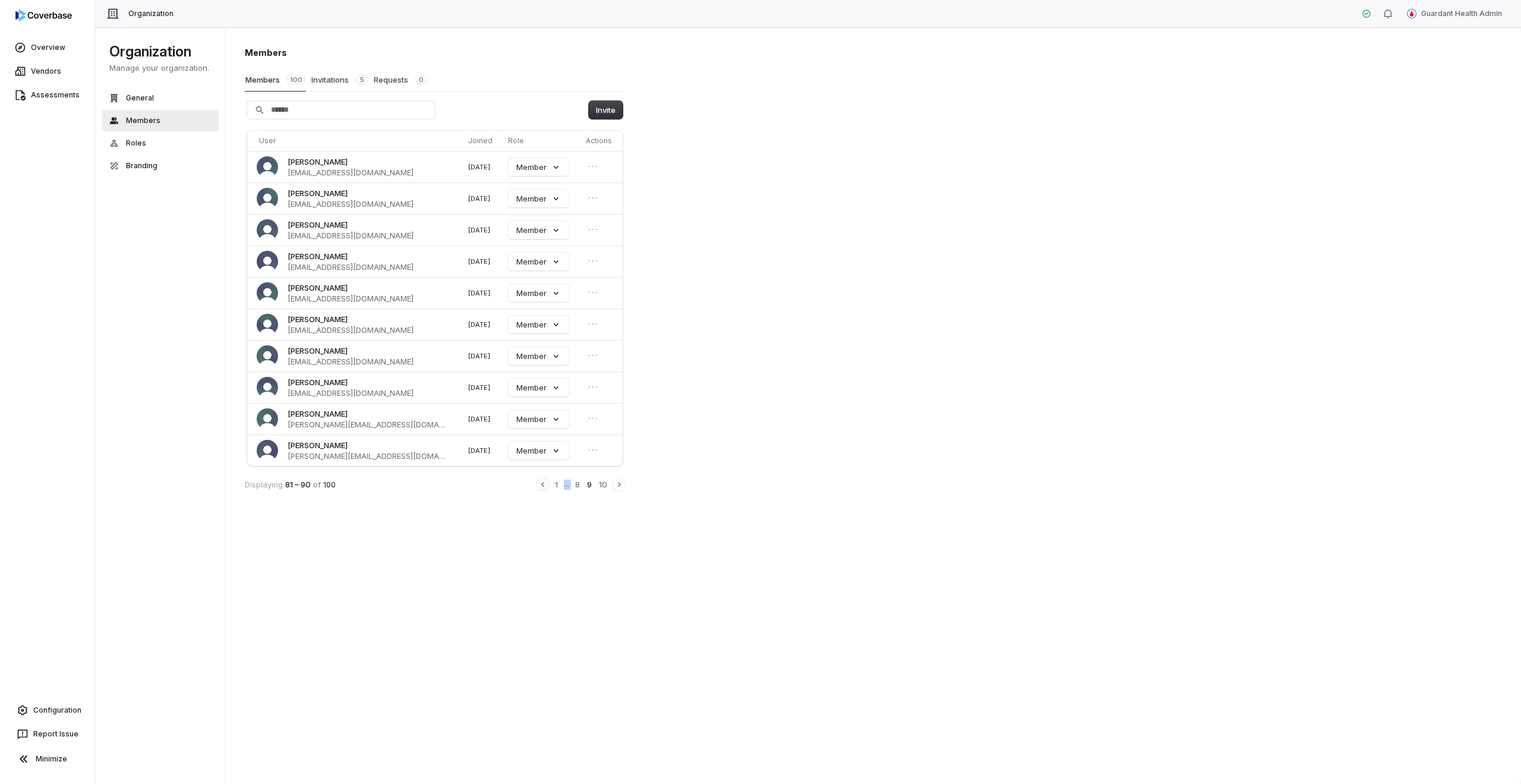
click at [558, 489] on div "1 ... 8 9 10" at bounding box center [581, 484] width 88 height 13
click at [552, 487] on div "1 ... 8 9 10" at bounding box center [581, 484] width 88 height 13
drag, startPoint x: 552, startPoint y: 485, endPoint x: 544, endPoint y: 486, distance: 8.1
click at [551, 485] on div "1 ... 8 9 10" at bounding box center [581, 484] width 88 height 13
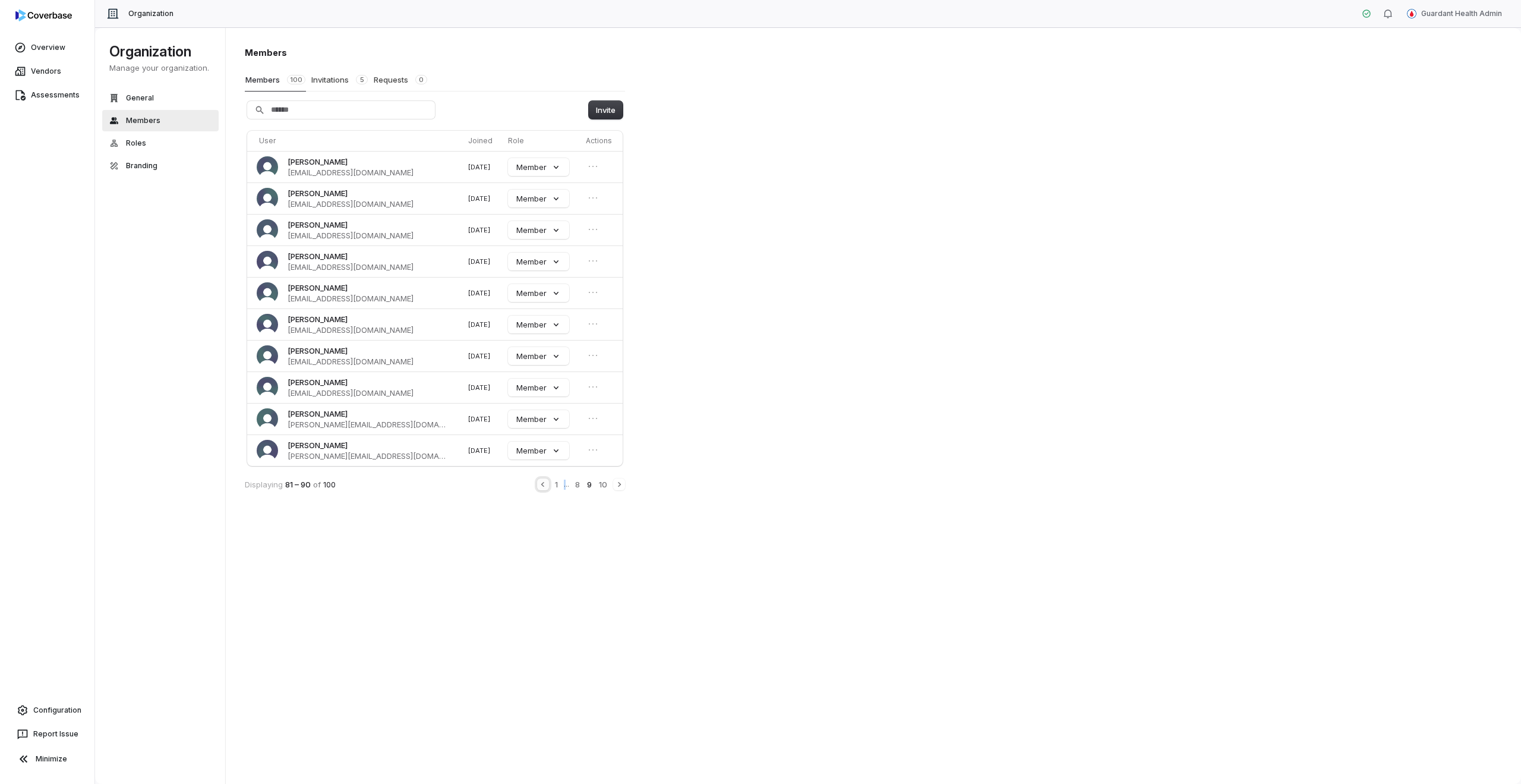
click at [544, 486] on icon "Previous" at bounding box center [543, 484] width 9 height 9
click at [544, 486] on button "1" at bounding box center [544, 484] width 5 height 13
click at [544, 486] on div "Displaying 1 – 10 of 100 1 2 ... 10" at bounding box center [435, 484] width 380 height 13
click at [550, 485] on div "1 2 ... 10" at bounding box center [587, 484] width 76 height 13
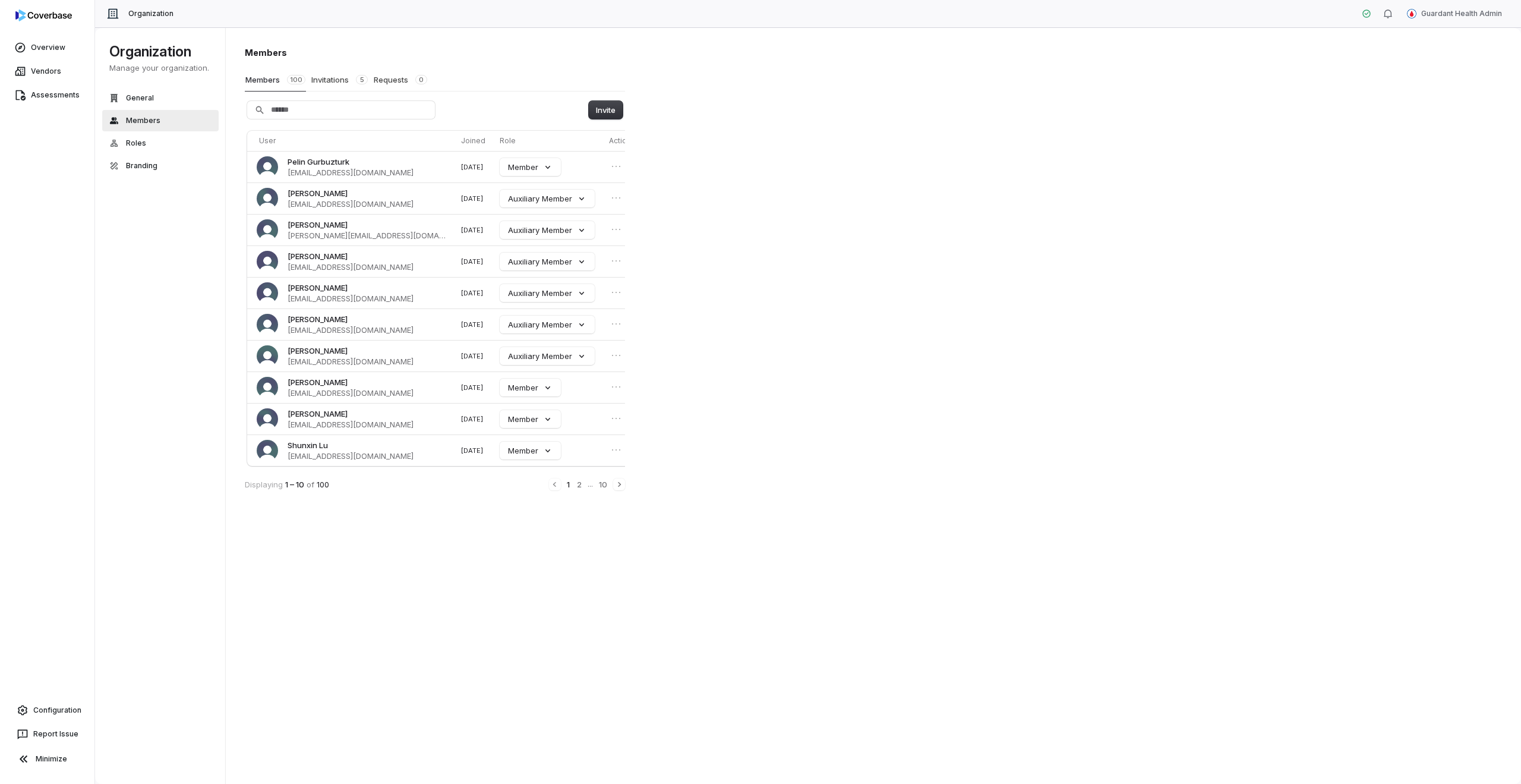
click at [552, 484] on div "1 2 ... 10" at bounding box center [587, 484] width 76 height 13
click at [50, 71] on span "Vendors" at bounding box center [45, 71] width 30 height 9
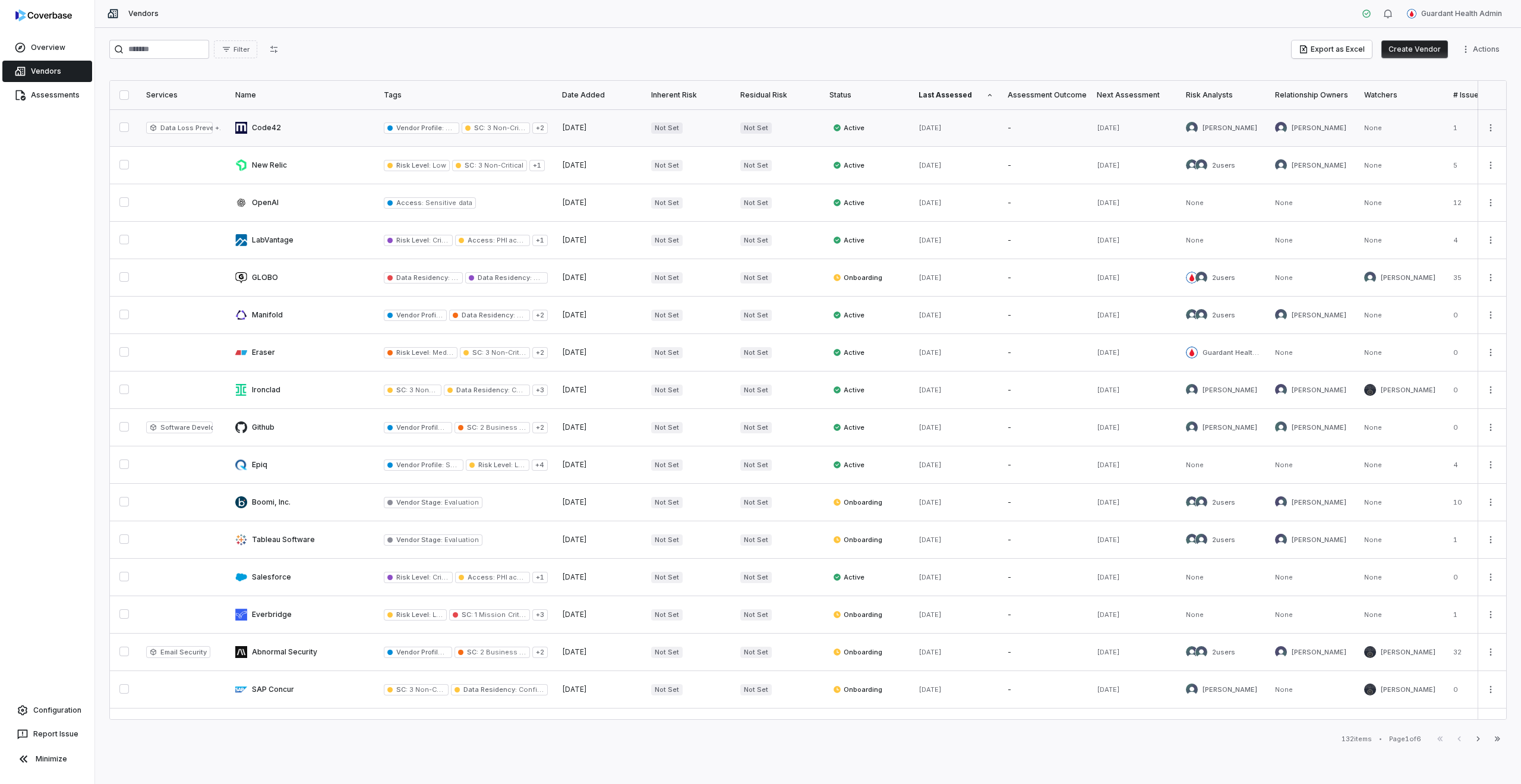
click at [263, 122] on link at bounding box center [302, 128] width 149 height 37
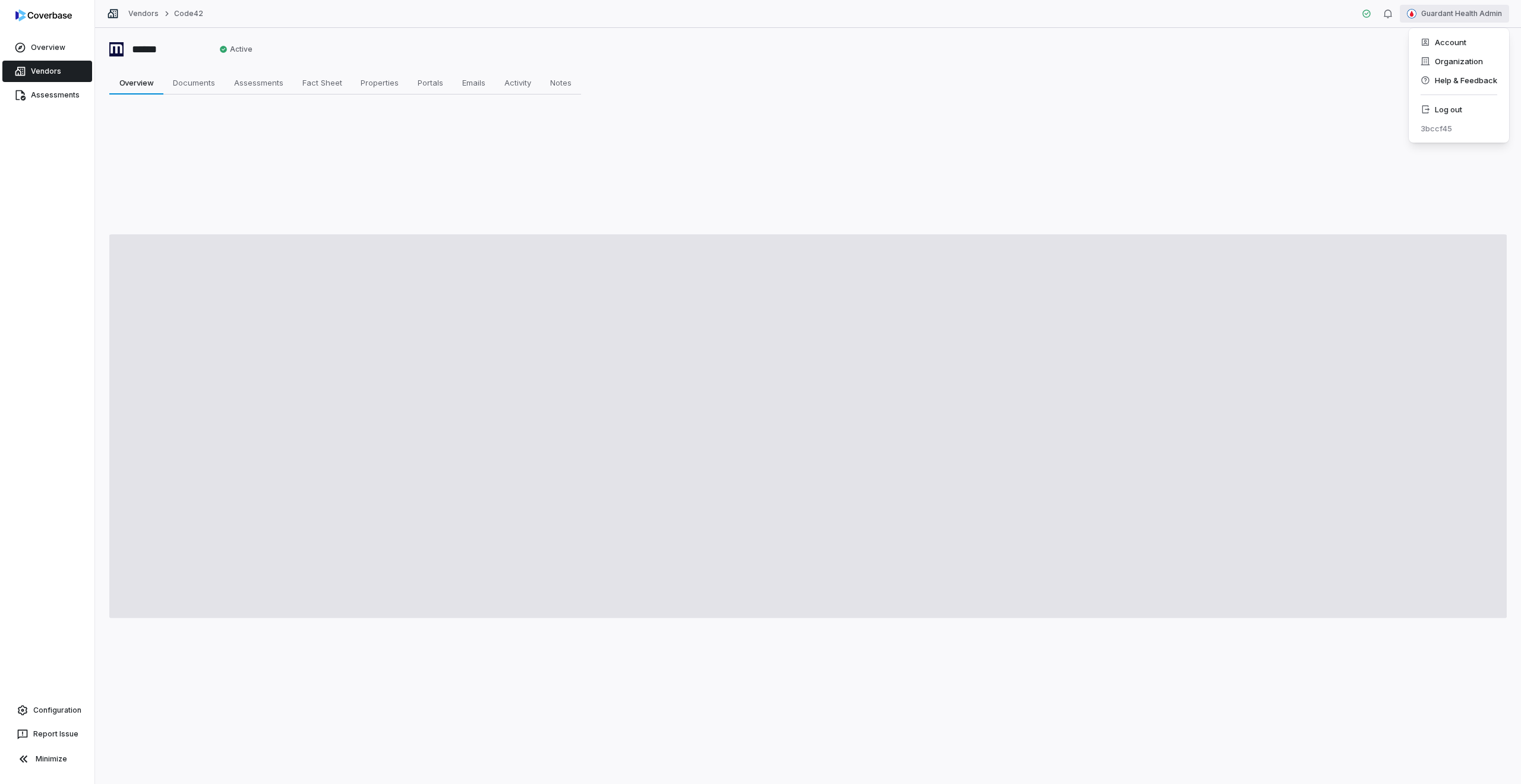
click at [1484, 22] on html "Overview Vendors Assessments Configuration Report Issue Minimize Vendors Code42…" at bounding box center [760, 392] width 1521 height 784
click at [1471, 64] on div "Organization" at bounding box center [1459, 61] width 91 height 19
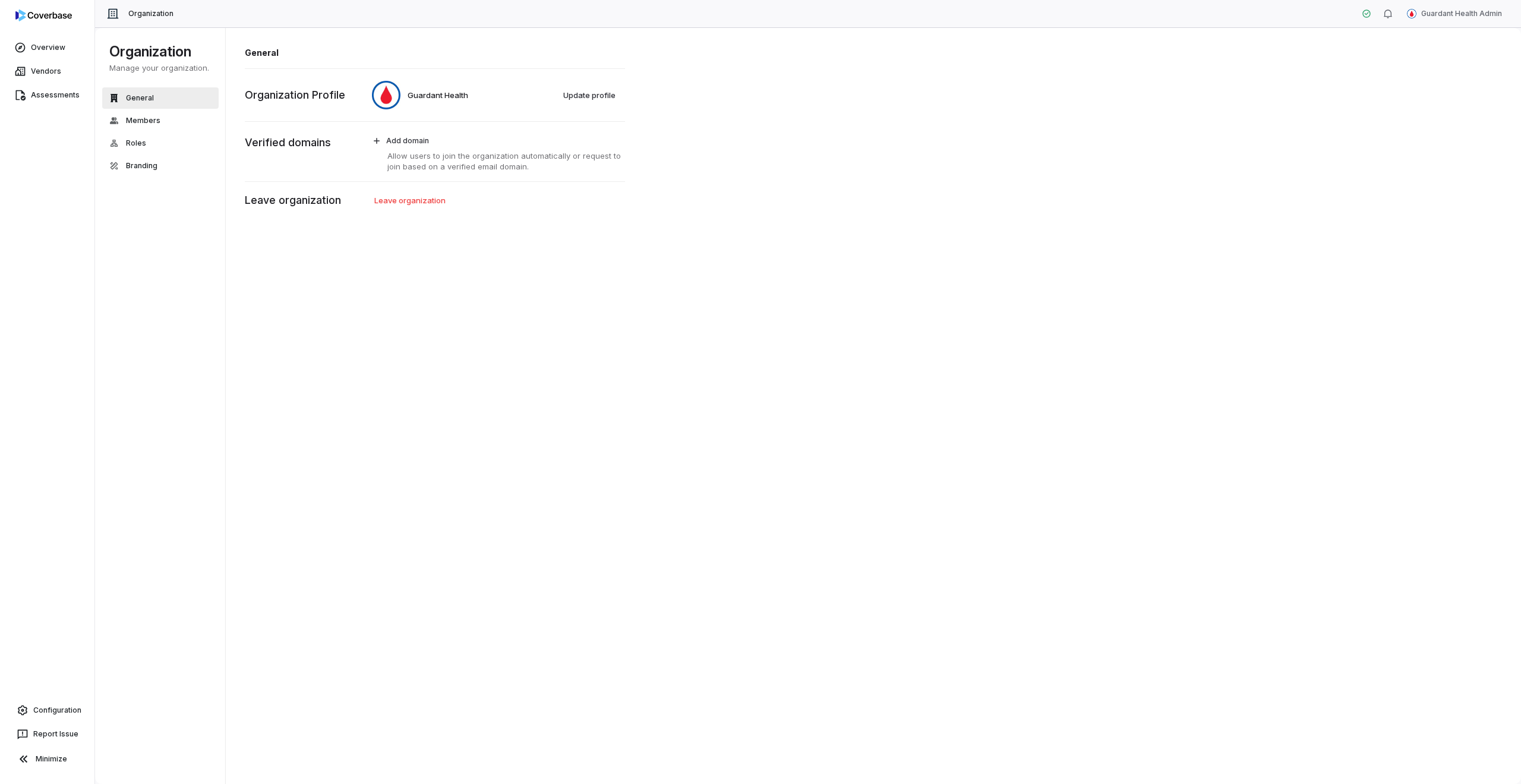
click at [153, 154] on div "General Members Roles Branding" at bounding box center [160, 132] width 116 height 89
click at [149, 136] on button "Roles" at bounding box center [160, 143] width 116 height 22
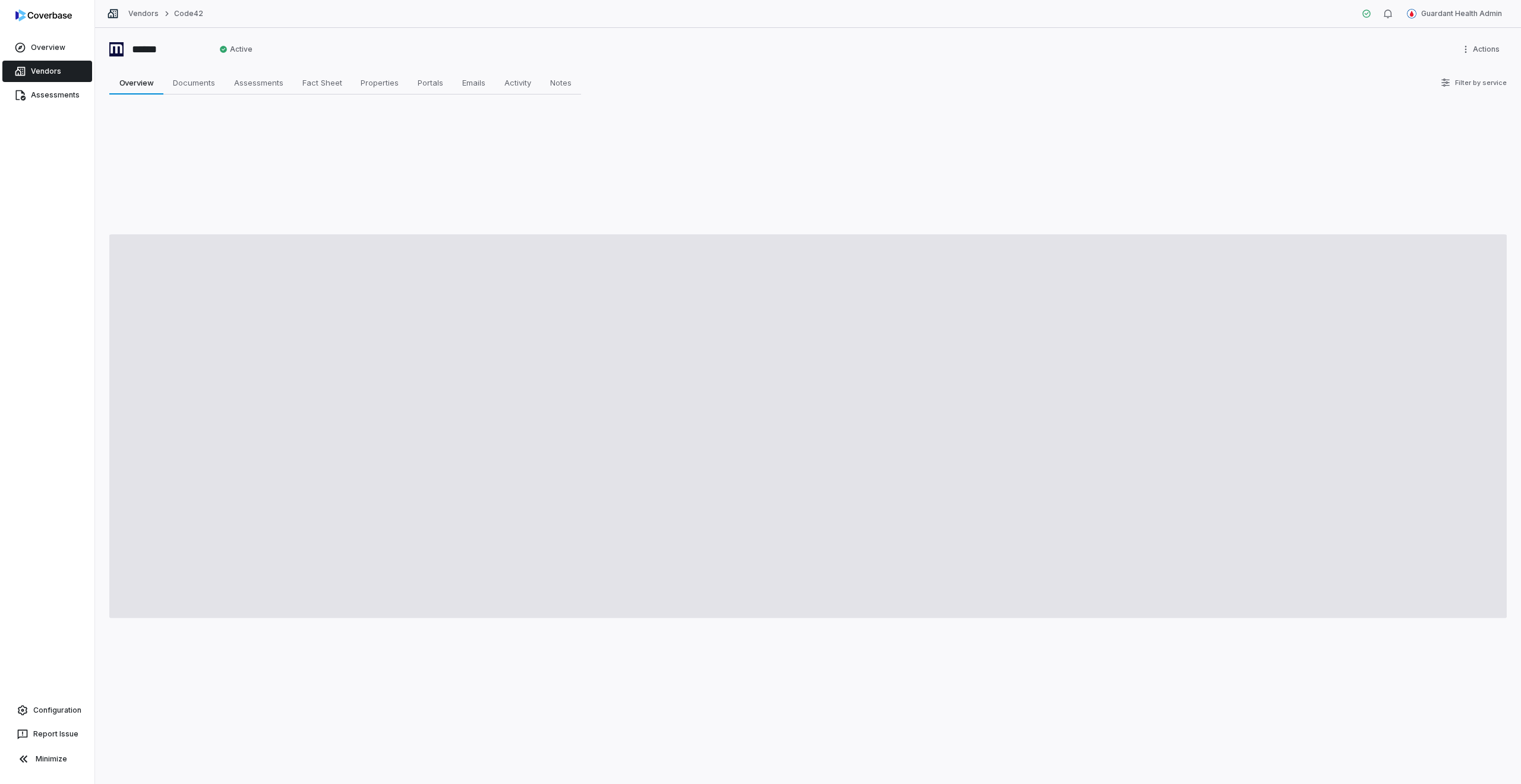
click at [120, 9] on div "Vendors Code42" at bounding box center [156, 13] width 97 height 12
click at [136, 9] on link "Vendors" at bounding box center [143, 14] width 30 height 9
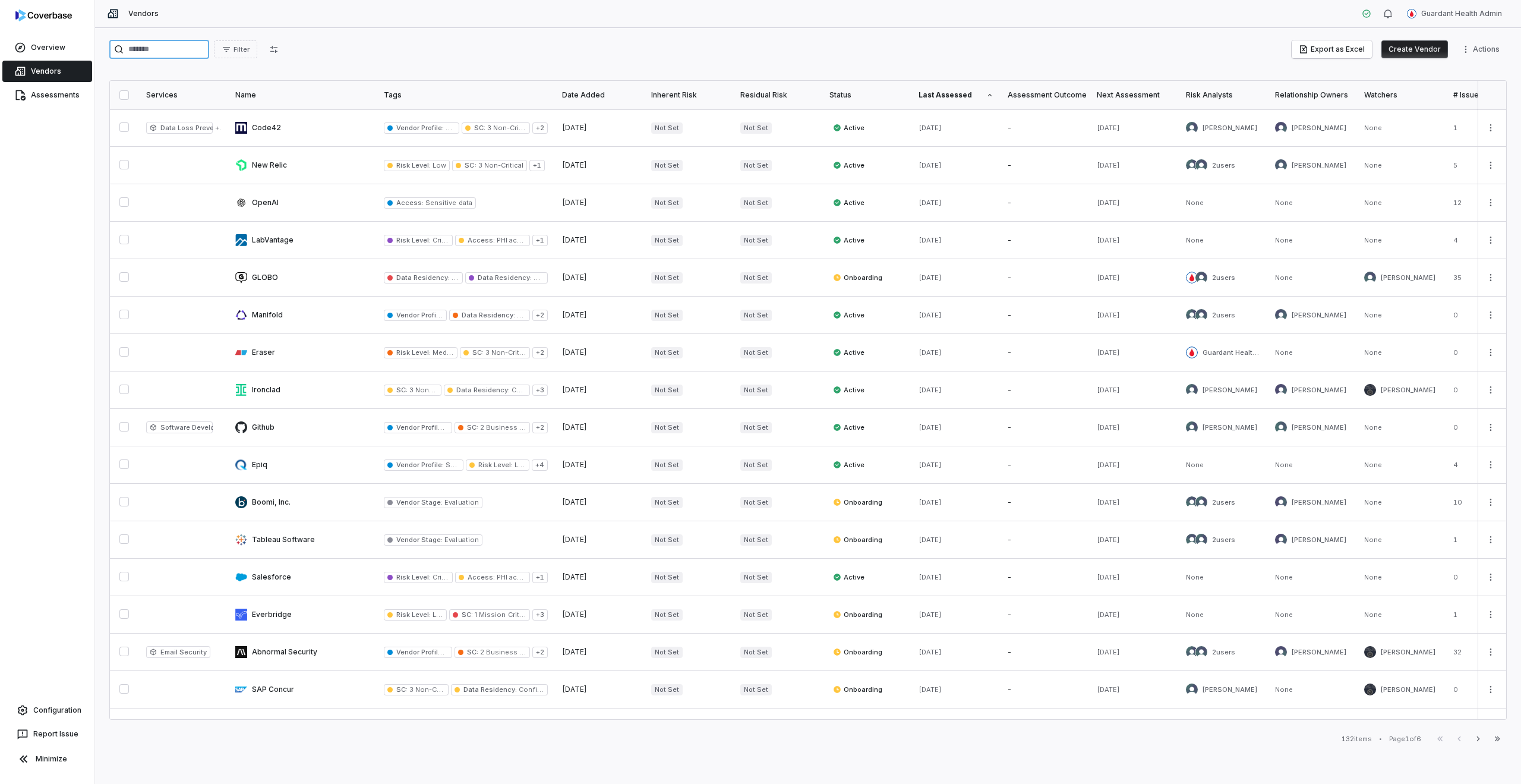
click at [197, 48] on input "search" at bounding box center [159, 49] width 100 height 19
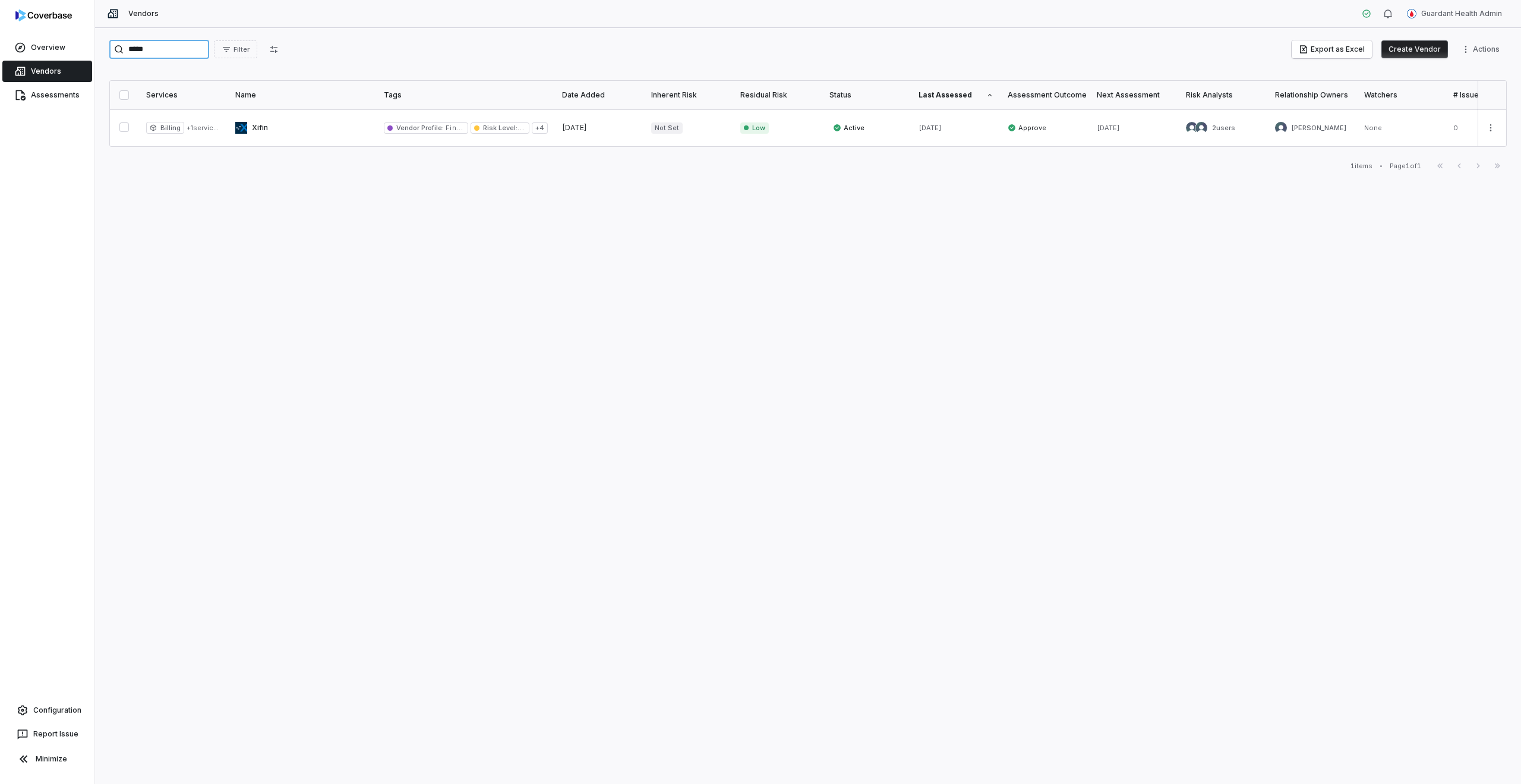
type input "*****"
click at [343, 131] on link at bounding box center [302, 128] width 149 height 37
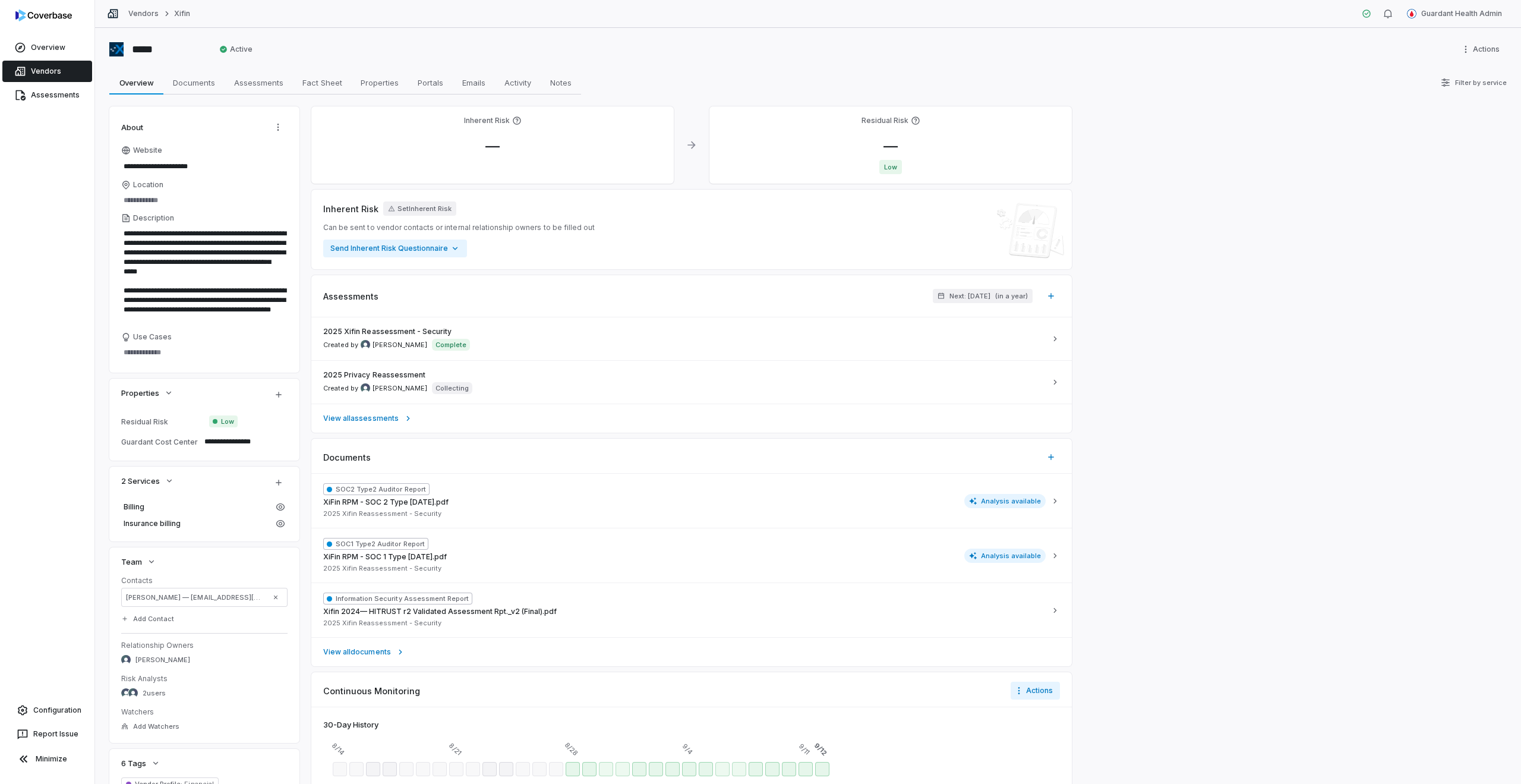
click at [64, 69] on link "Vendors" at bounding box center [47, 72] width 90 height 22
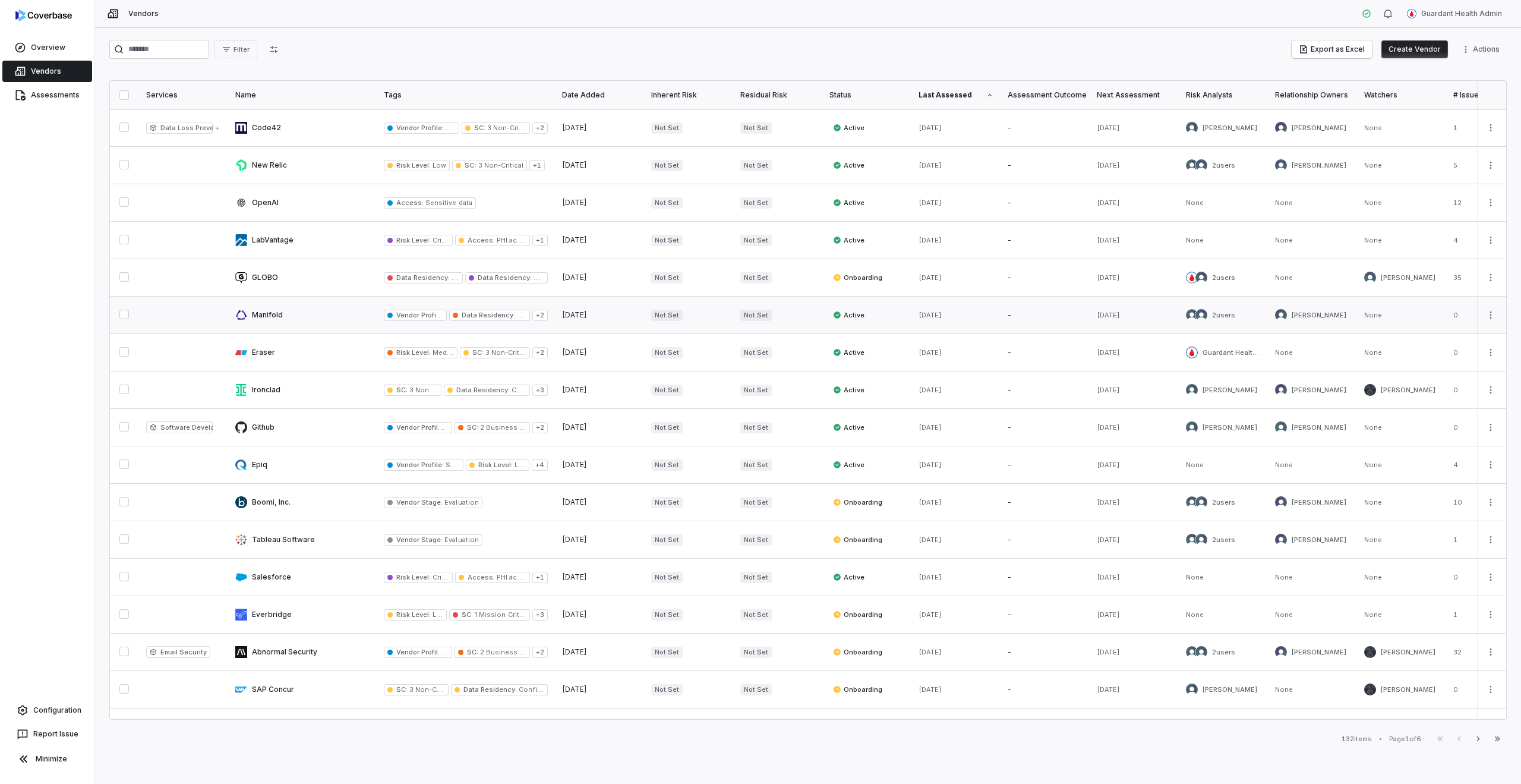
click at [345, 311] on link at bounding box center [302, 315] width 149 height 37
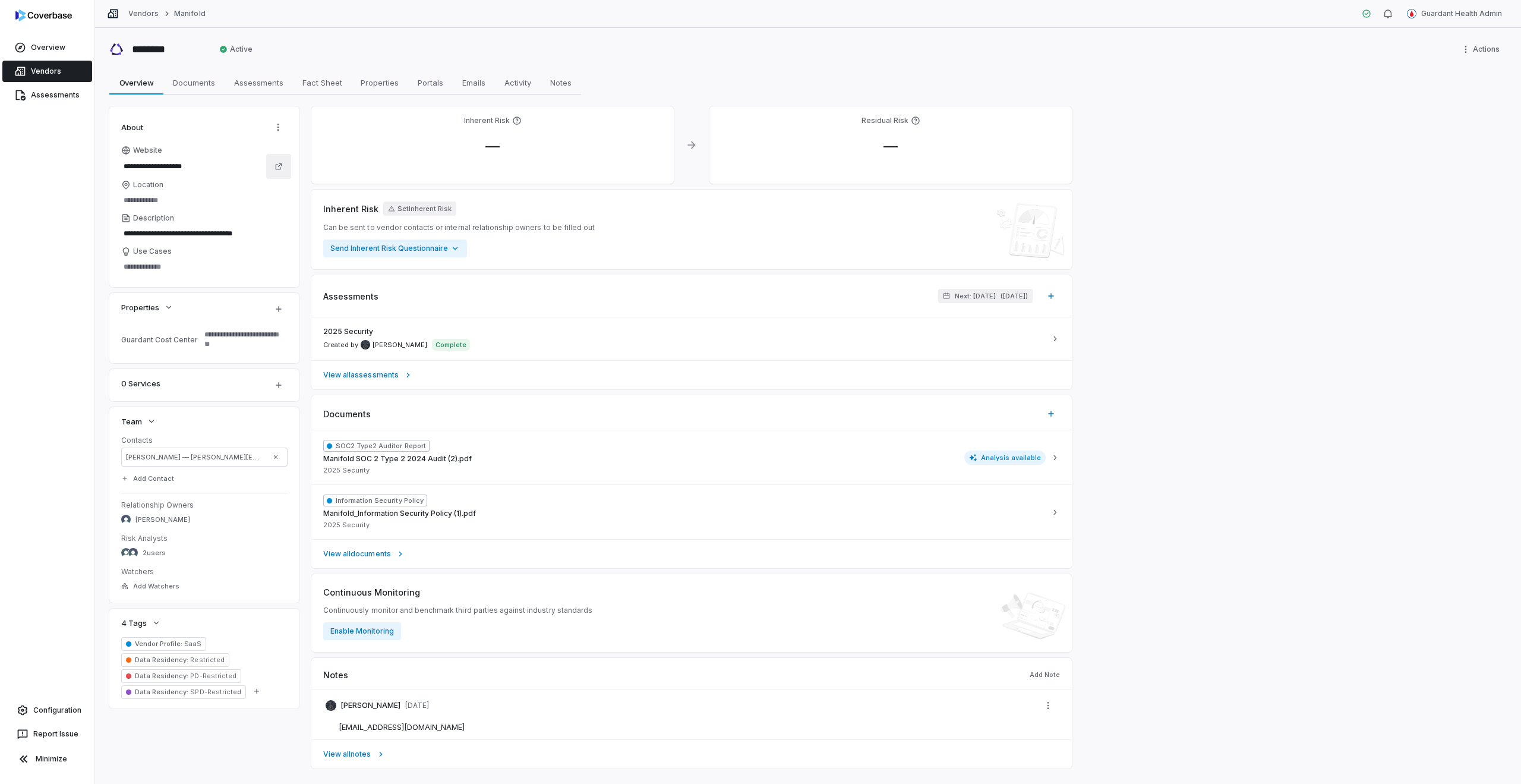
click at [270, 166] on link at bounding box center [279, 166] width 25 height 25
type textarea "*"
